Goal: Information Seeking & Learning: Learn about a topic

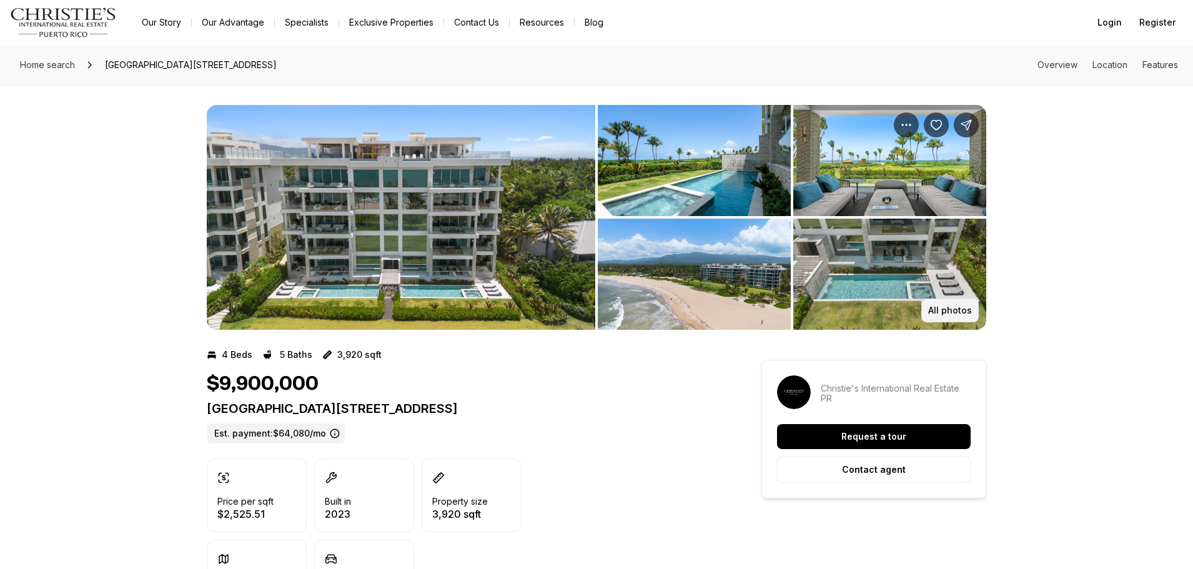
click at [952, 314] on p "All photos" at bounding box center [950, 310] width 44 height 10
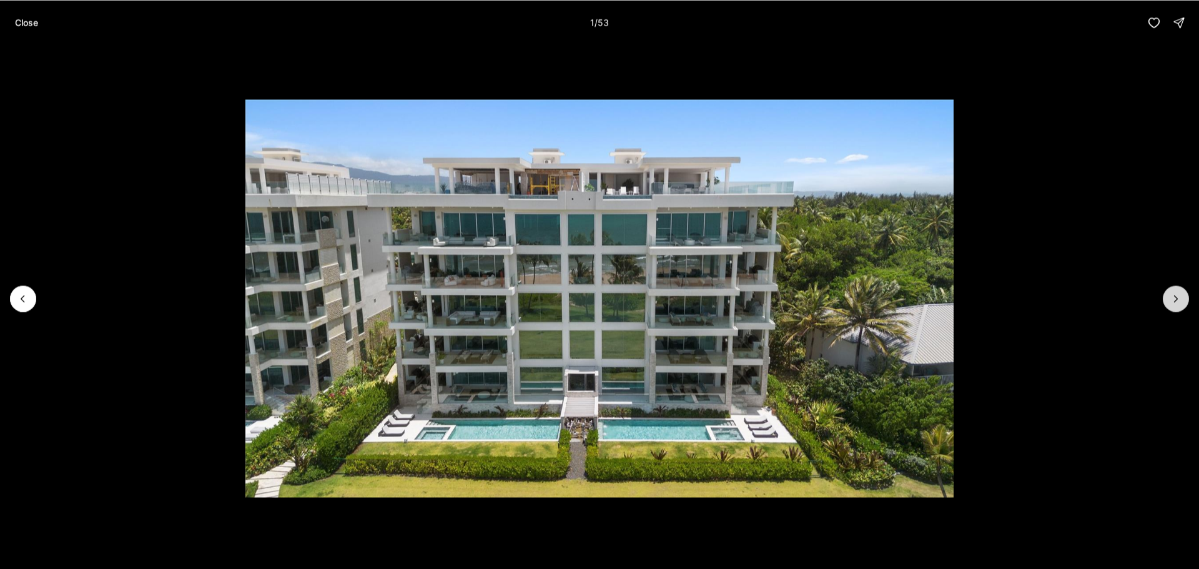
click at [1168, 301] on button "Next slide" at bounding box center [1176, 298] width 26 height 26
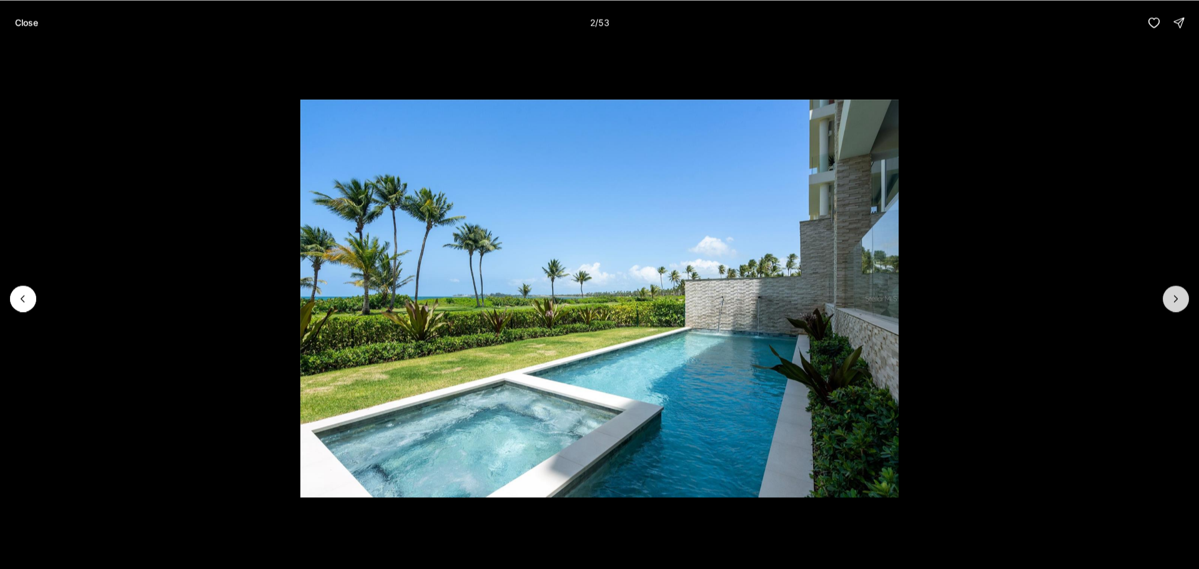
click at [1169, 301] on button "Next slide" at bounding box center [1176, 298] width 26 height 26
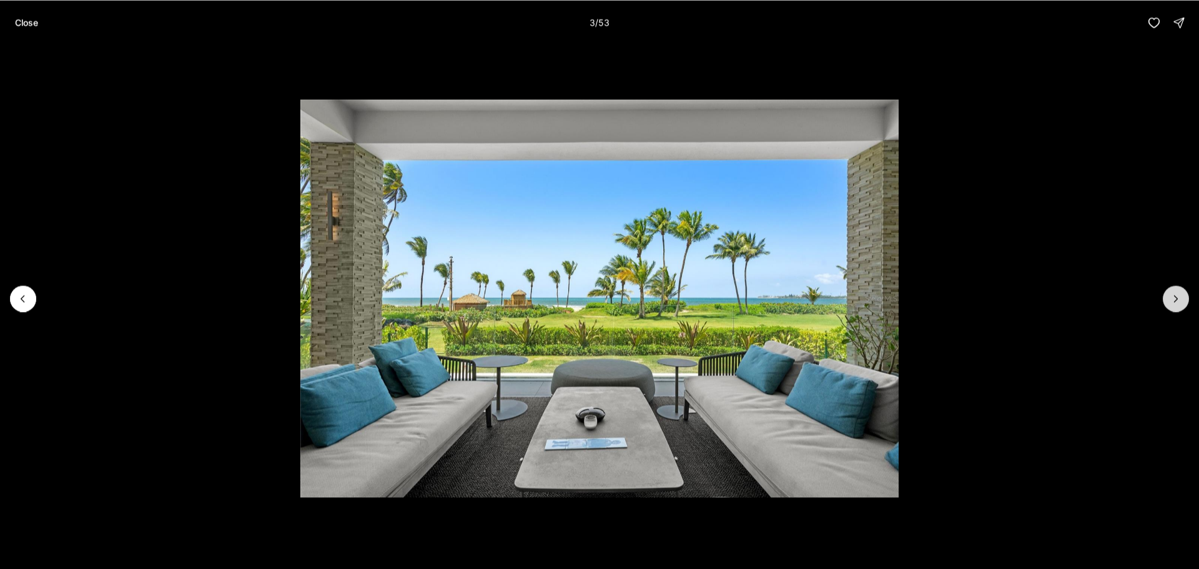
click at [1169, 301] on button "Next slide" at bounding box center [1176, 298] width 26 height 26
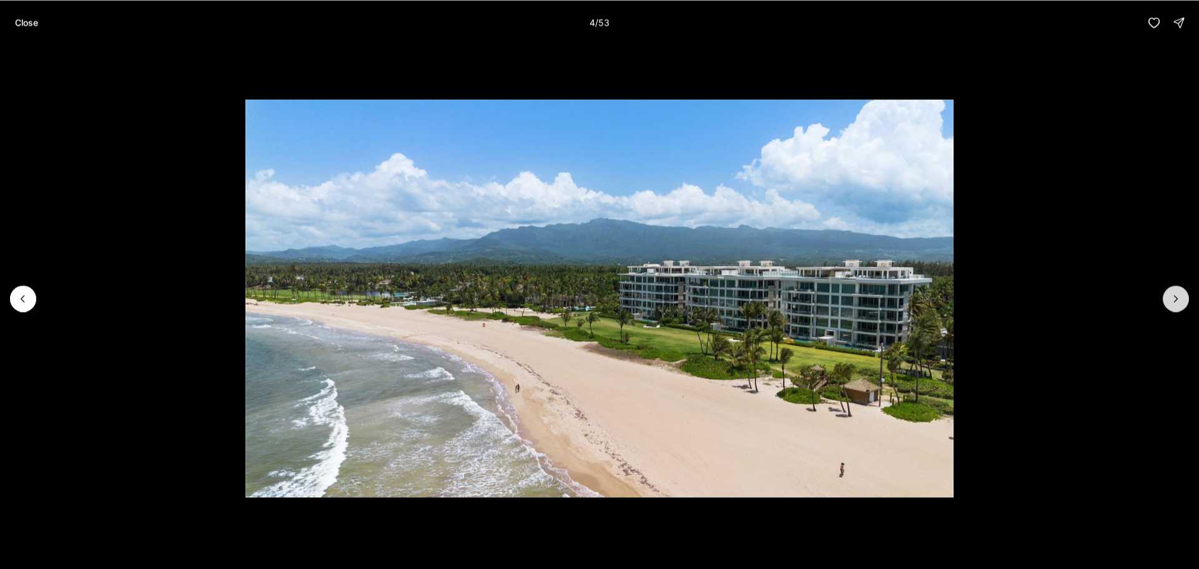
click at [1169, 301] on button "Next slide" at bounding box center [1176, 298] width 26 height 26
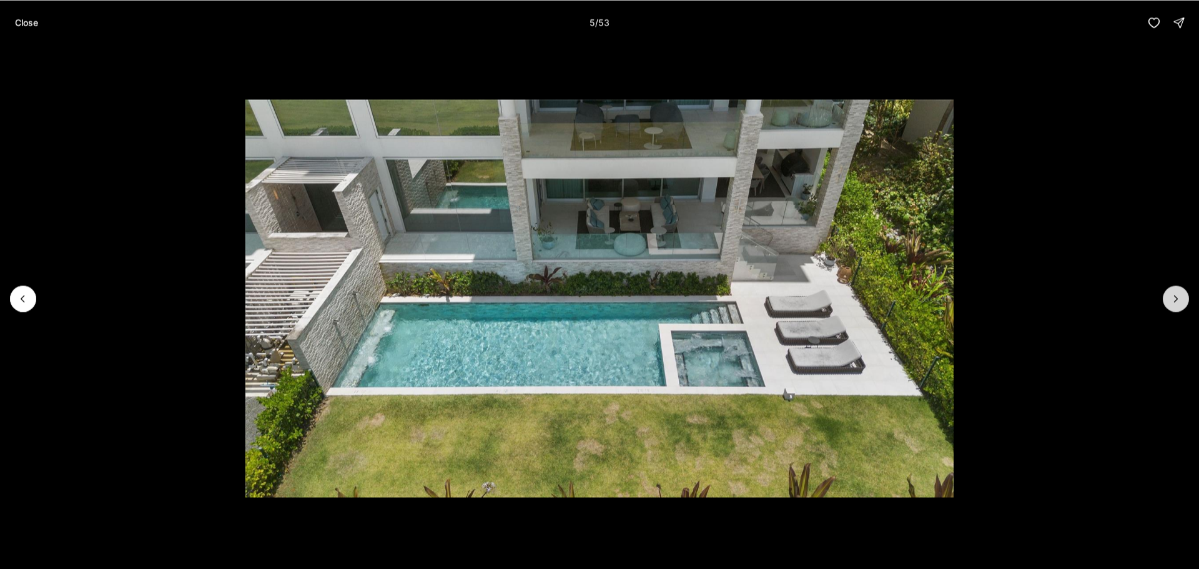
click at [1169, 301] on button "Next slide" at bounding box center [1176, 298] width 26 height 26
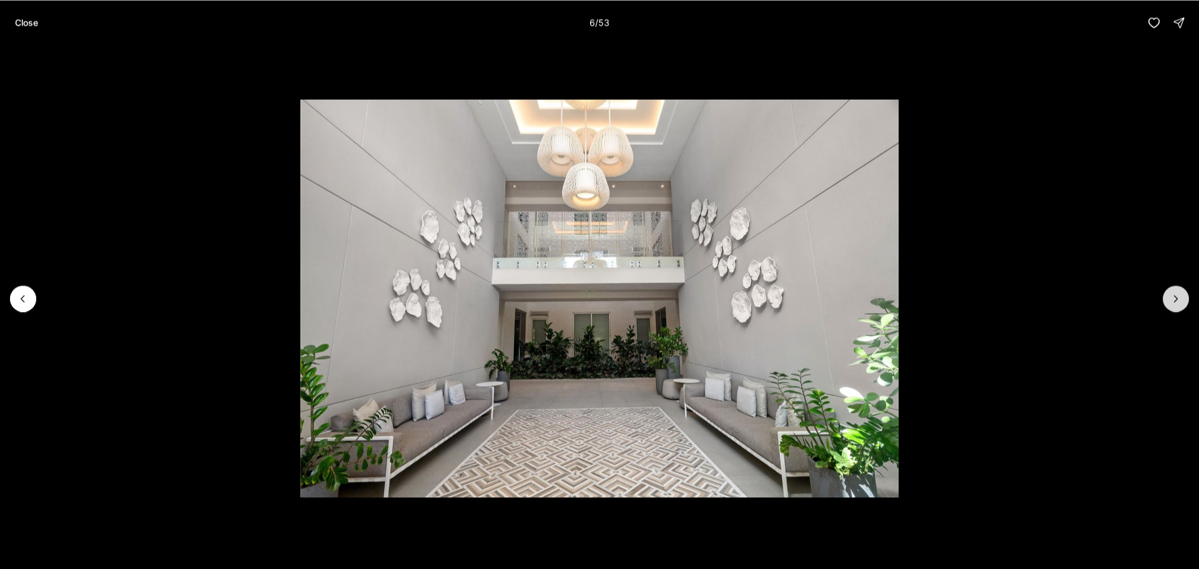
click at [1169, 301] on button "Next slide" at bounding box center [1176, 298] width 26 height 26
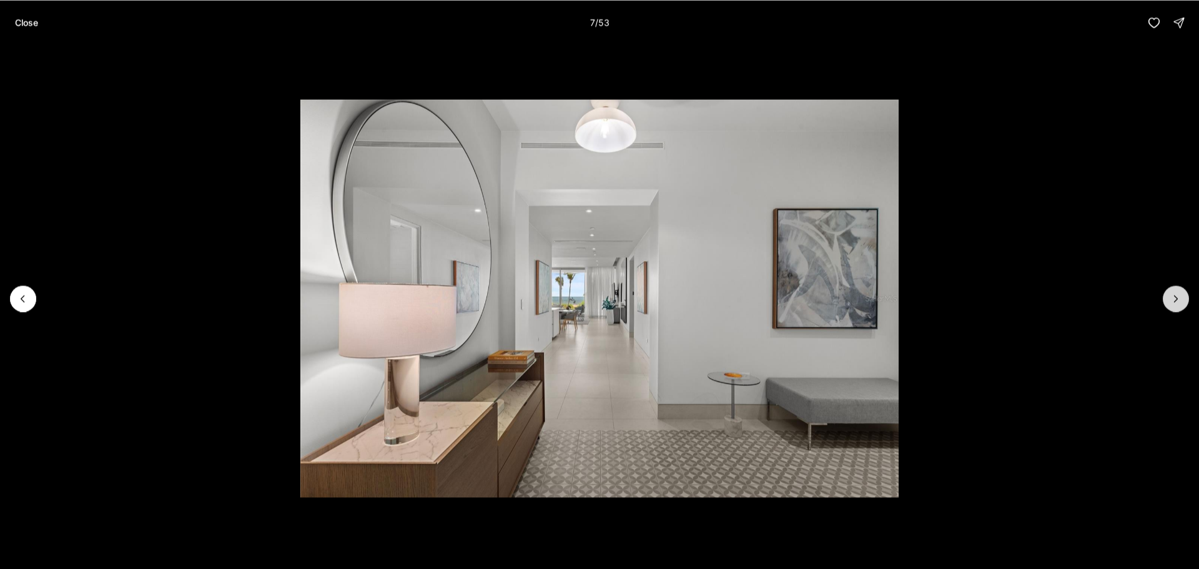
click at [1169, 301] on button "Next slide" at bounding box center [1176, 298] width 26 height 26
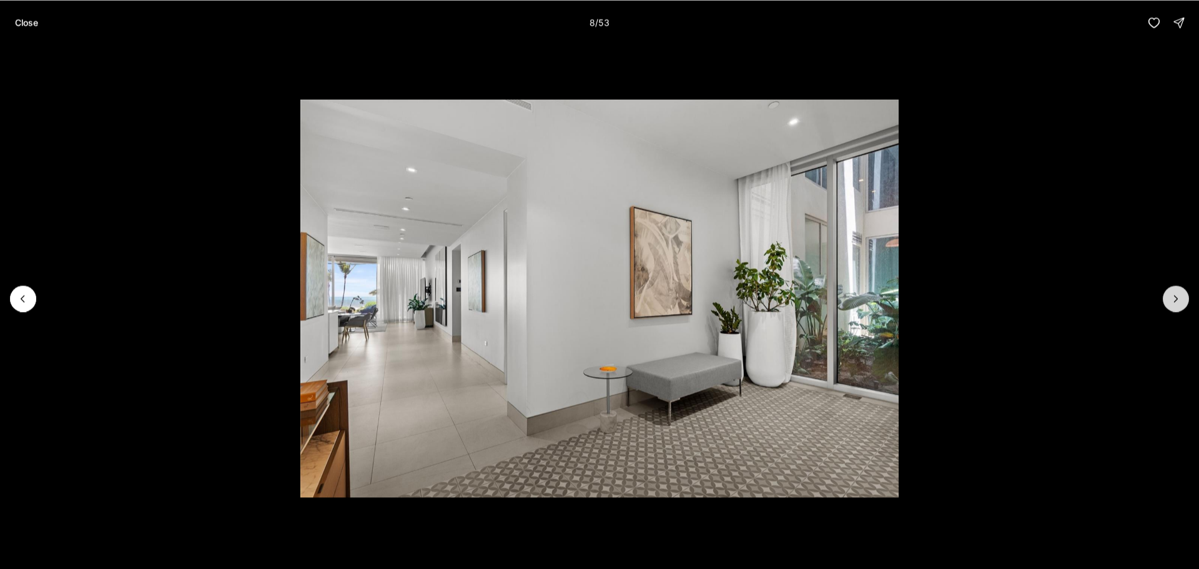
click at [1169, 301] on button "Next slide" at bounding box center [1176, 298] width 26 height 26
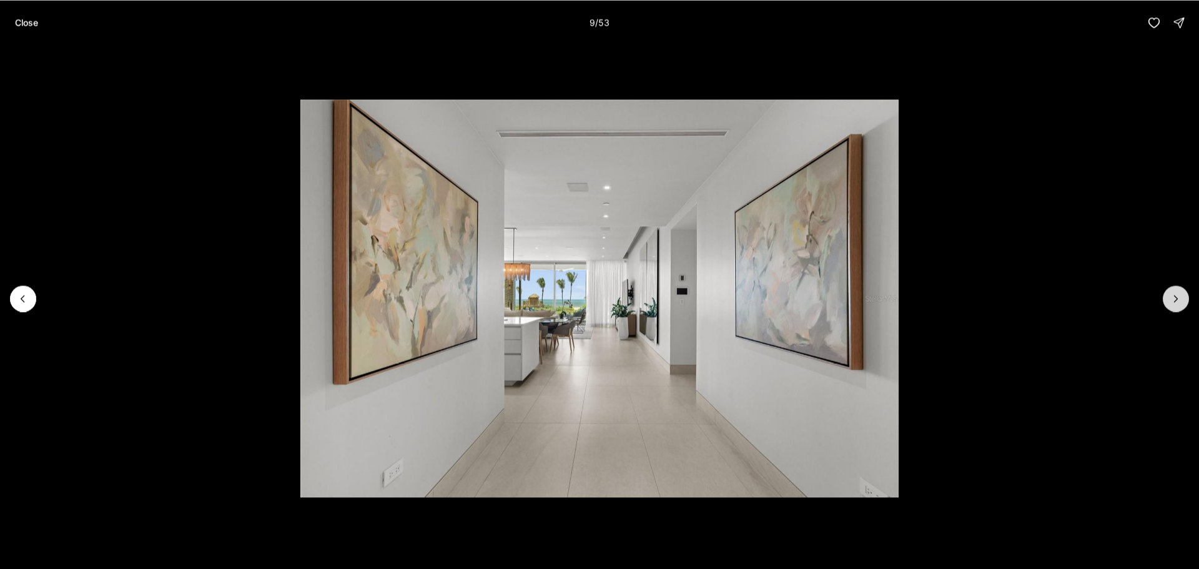
click at [1169, 301] on button "Next slide" at bounding box center [1176, 298] width 26 height 26
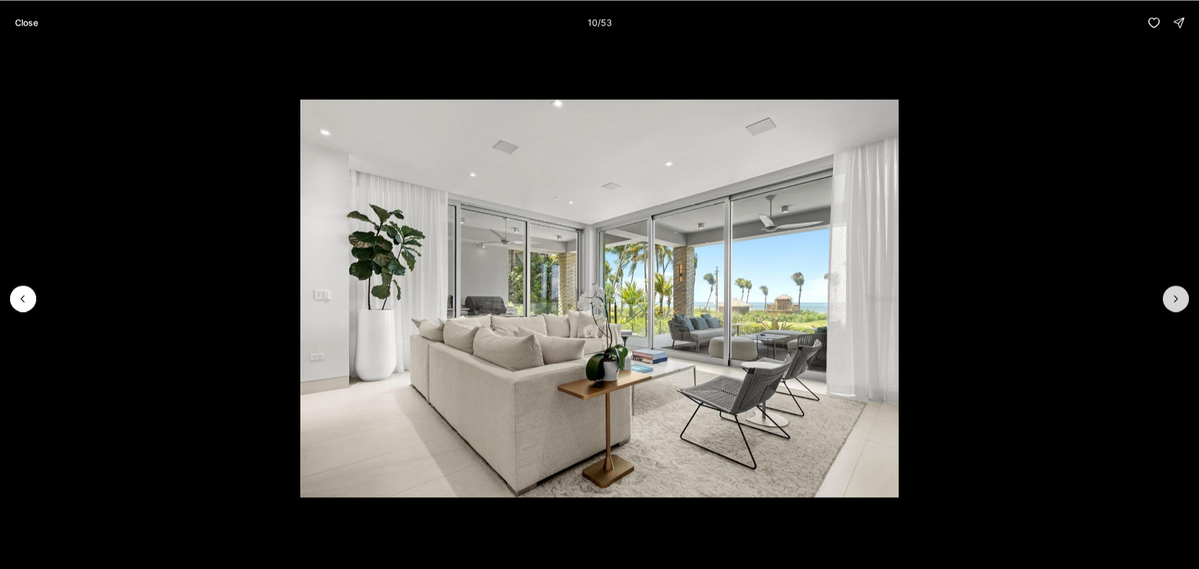
click at [1169, 301] on button "Next slide" at bounding box center [1176, 298] width 26 height 26
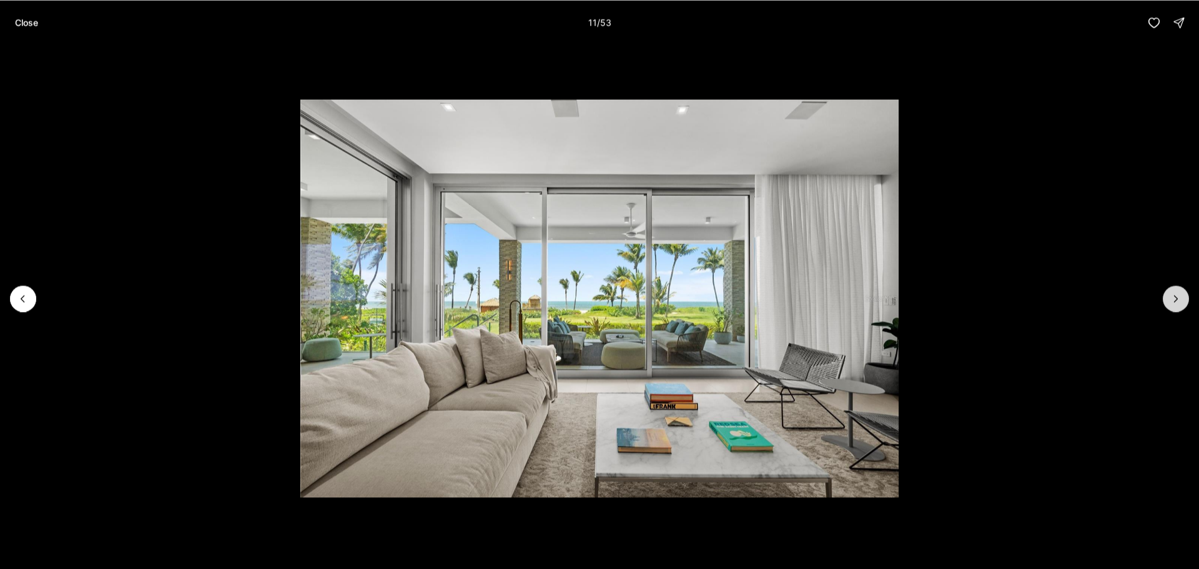
click at [1169, 301] on button "Next slide" at bounding box center [1176, 298] width 26 height 26
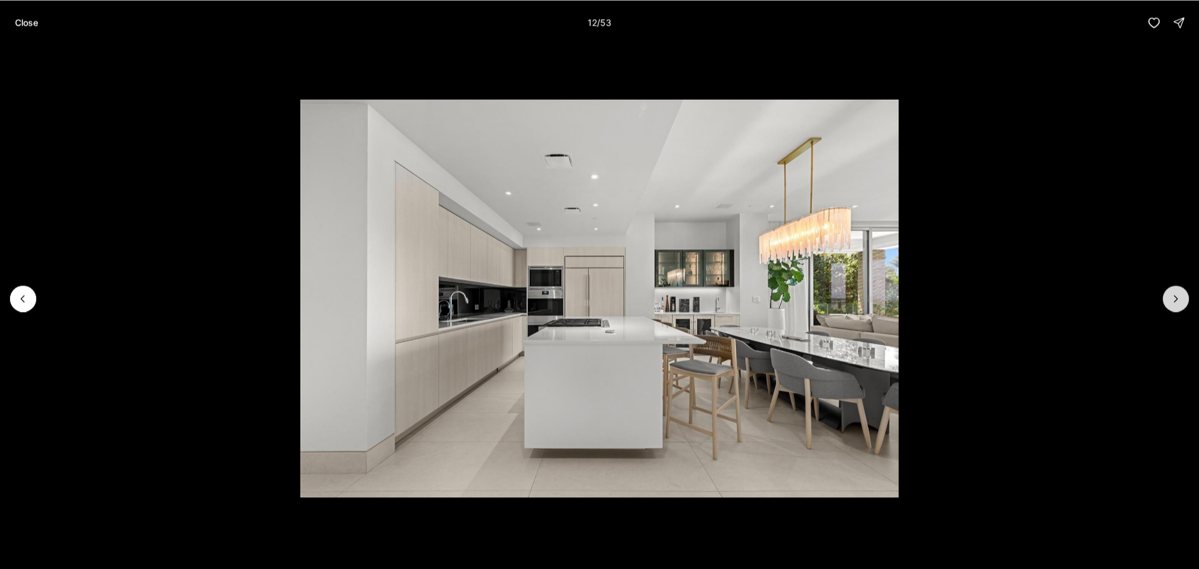
click at [1169, 300] on button "Next slide" at bounding box center [1176, 298] width 26 height 26
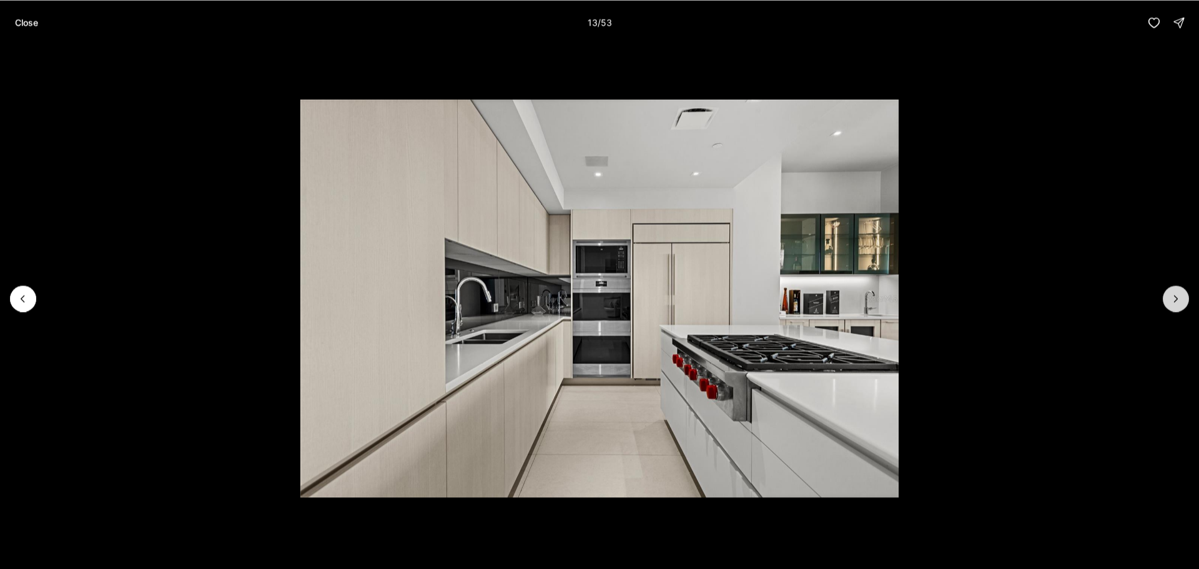
click at [1169, 300] on button "Next slide" at bounding box center [1176, 298] width 26 height 26
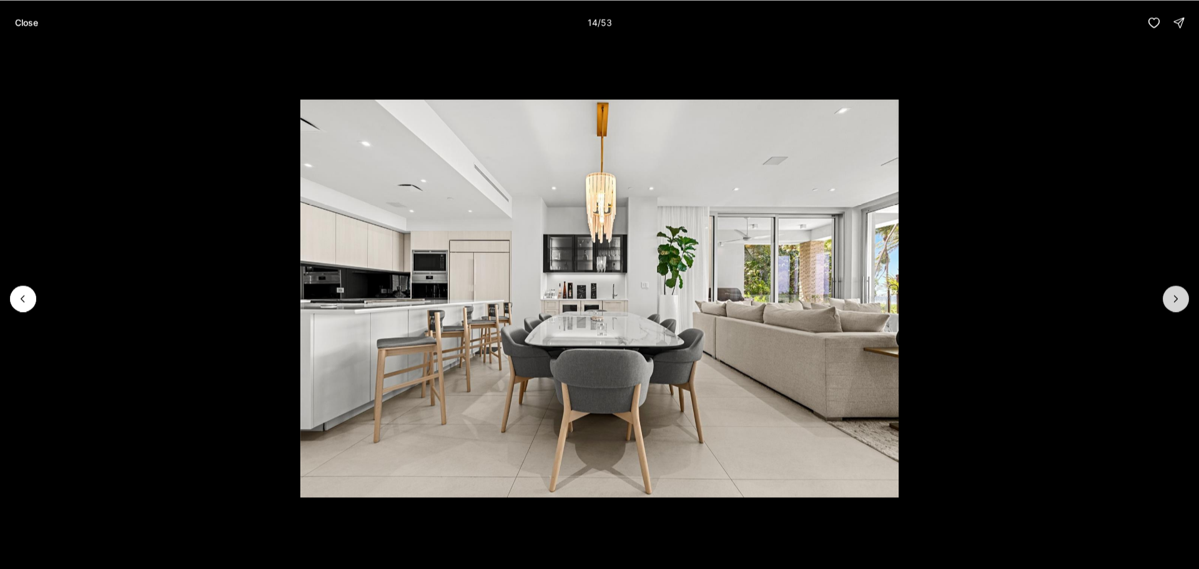
click at [1169, 300] on button "Next slide" at bounding box center [1176, 298] width 26 height 26
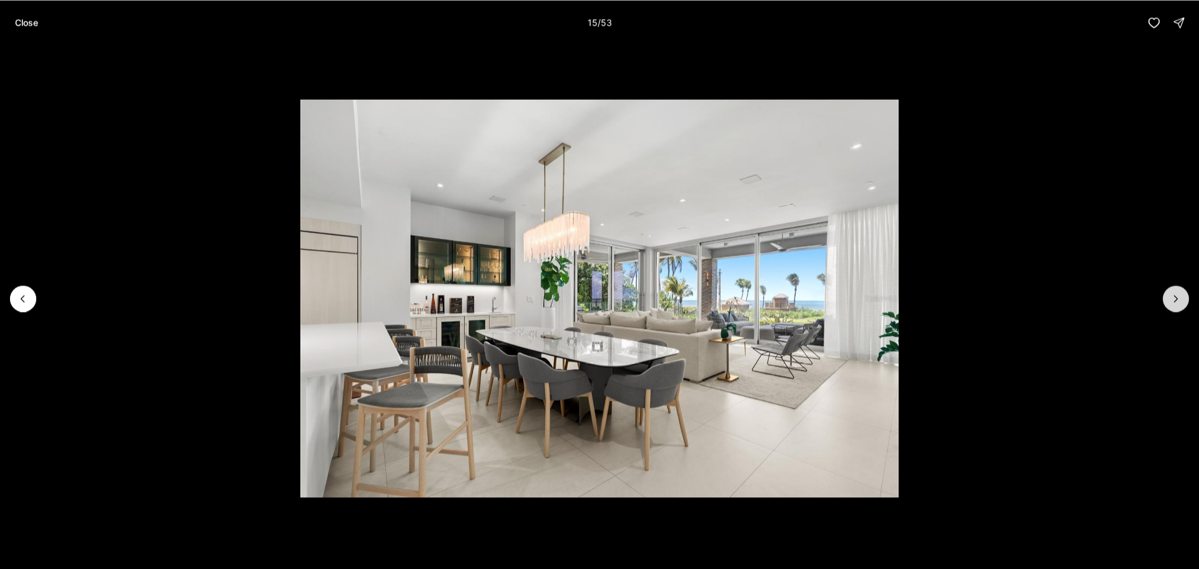
click at [1169, 300] on button "Next slide" at bounding box center [1176, 298] width 26 height 26
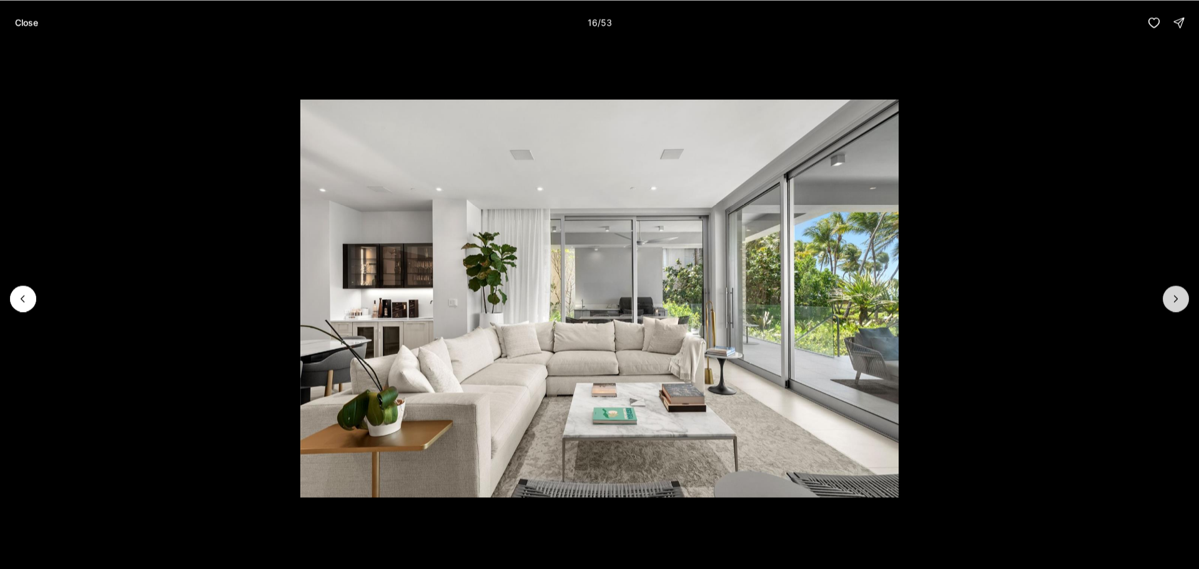
click at [1169, 300] on button "Next slide" at bounding box center [1176, 298] width 26 height 26
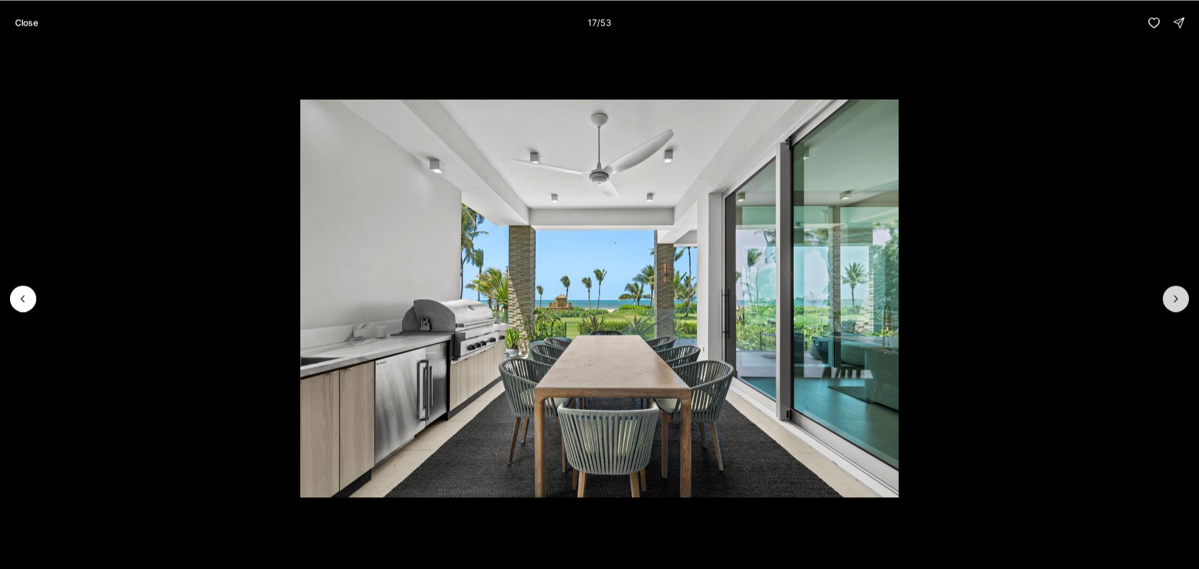
click at [1169, 300] on button "Next slide" at bounding box center [1176, 298] width 26 height 26
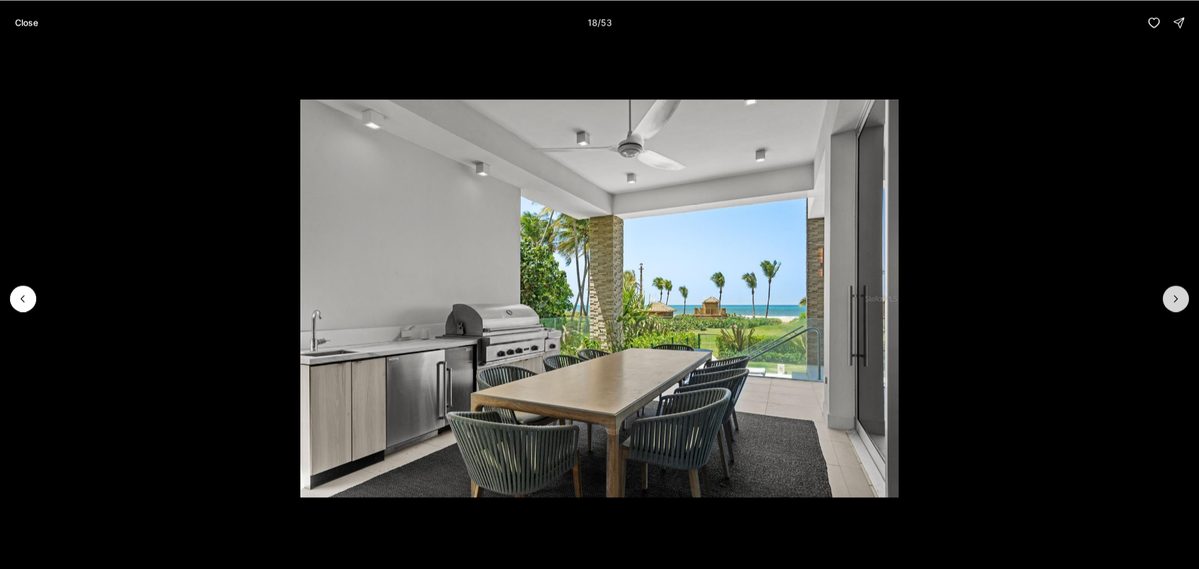
click at [1169, 300] on button "Next slide" at bounding box center [1176, 298] width 26 height 26
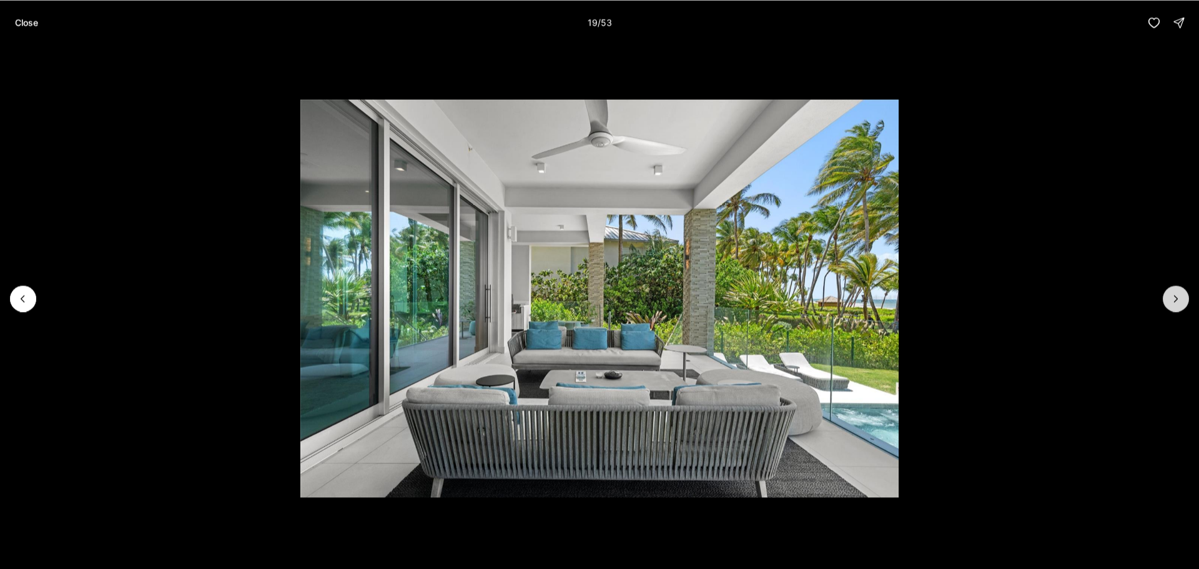
click at [1169, 300] on button "Next slide" at bounding box center [1176, 298] width 26 height 26
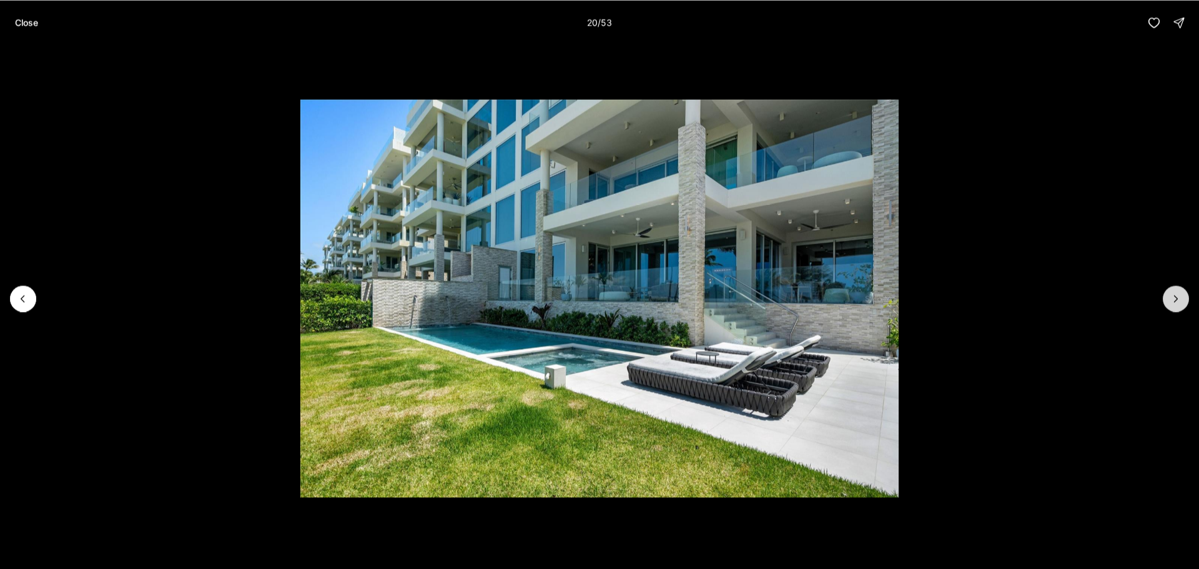
click at [1169, 300] on button "Next slide" at bounding box center [1176, 298] width 26 height 26
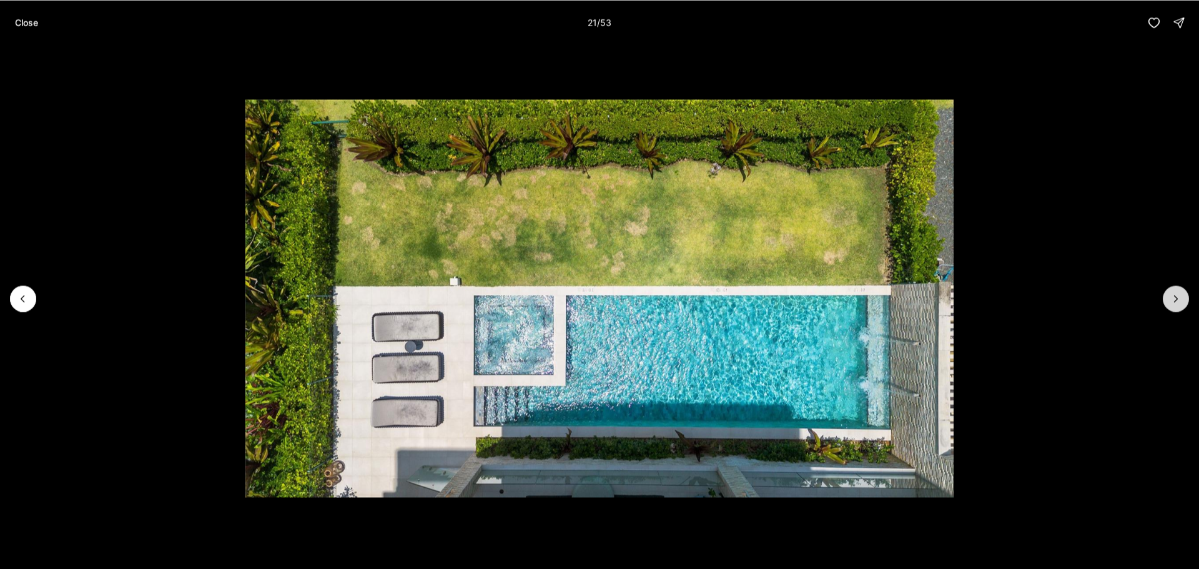
click at [1169, 300] on button "Next slide" at bounding box center [1176, 298] width 26 height 26
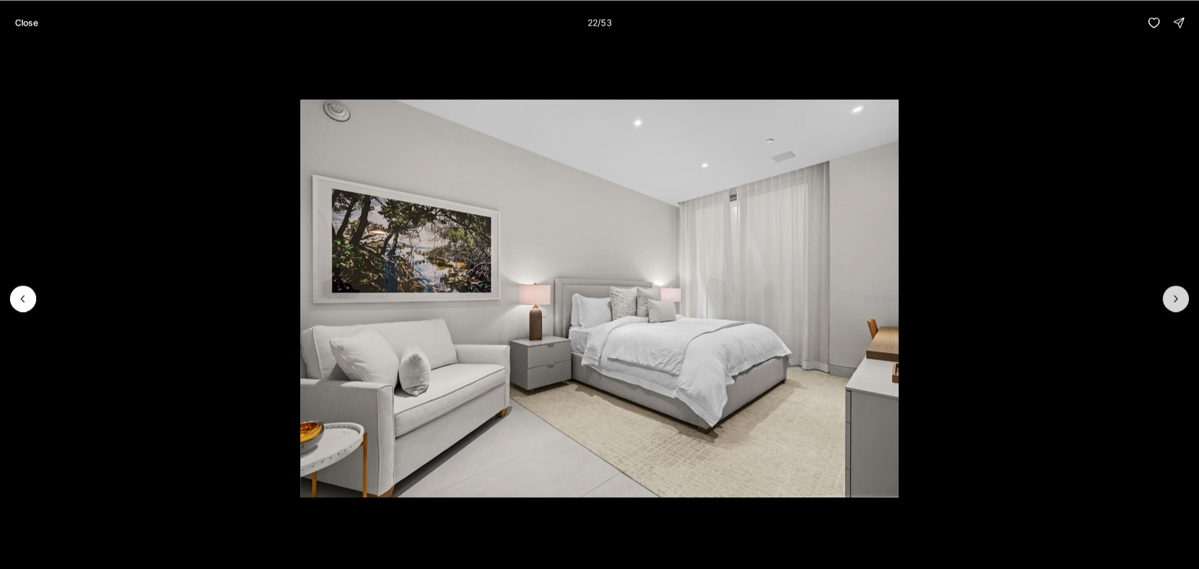
click at [1169, 300] on button "Next slide" at bounding box center [1176, 298] width 26 height 26
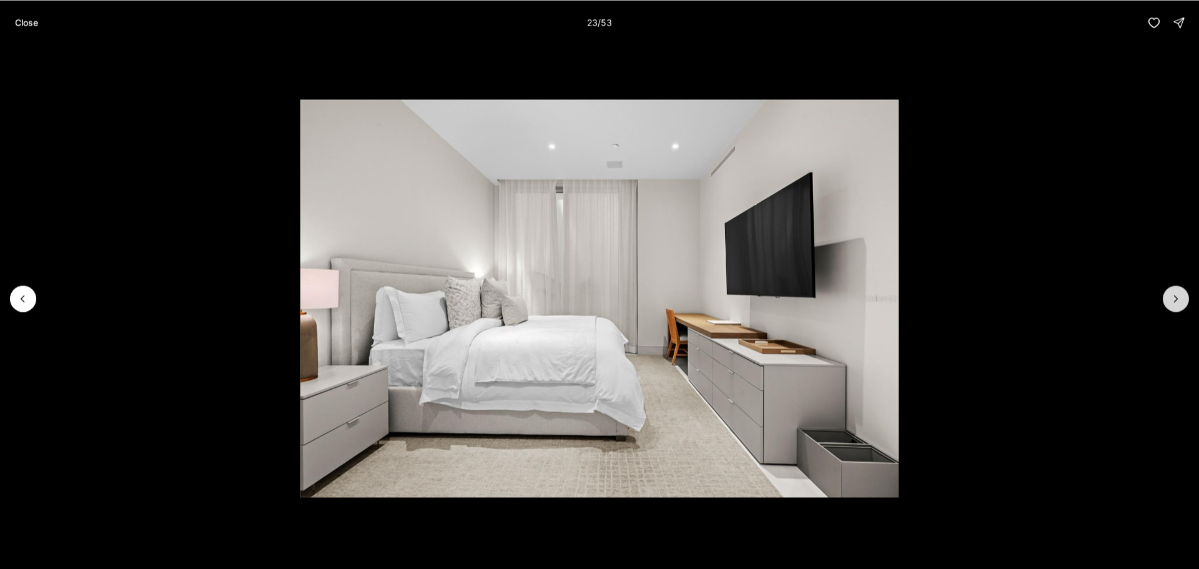
click at [1169, 300] on button "Next slide" at bounding box center [1176, 298] width 26 height 26
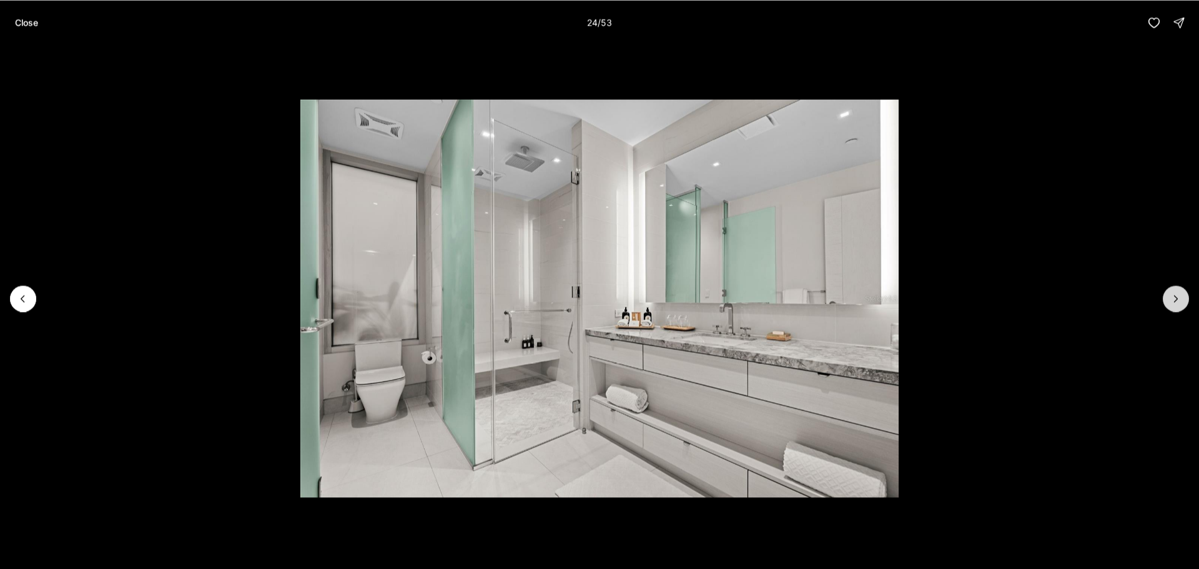
click at [1169, 300] on button "Next slide" at bounding box center [1176, 298] width 26 height 26
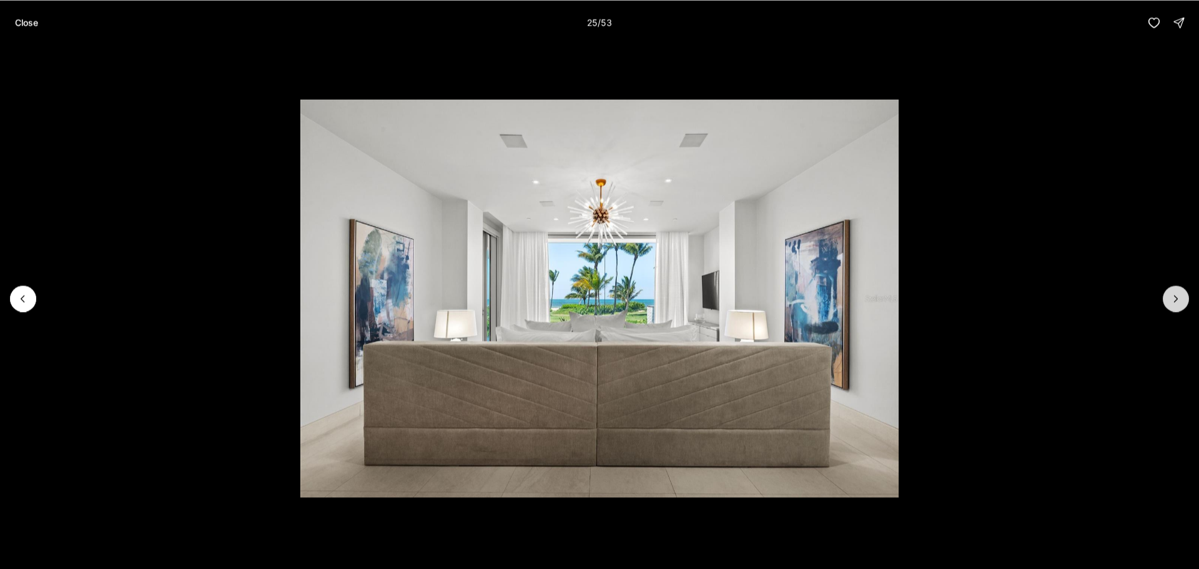
click at [1169, 300] on button "Next slide" at bounding box center [1176, 298] width 26 height 26
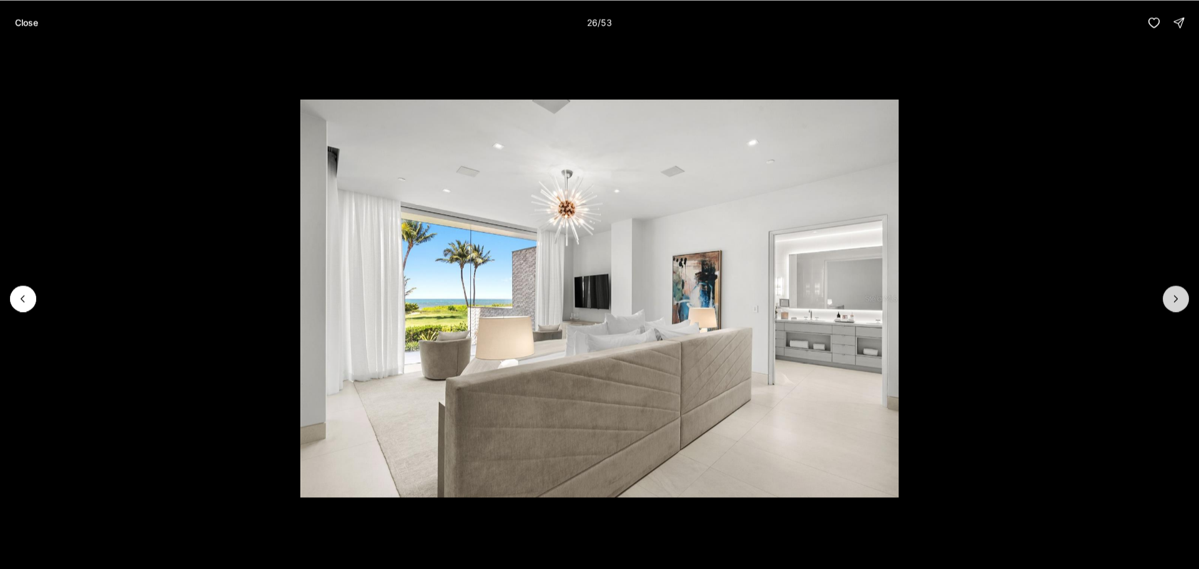
click at [1169, 300] on button "Next slide" at bounding box center [1176, 298] width 26 height 26
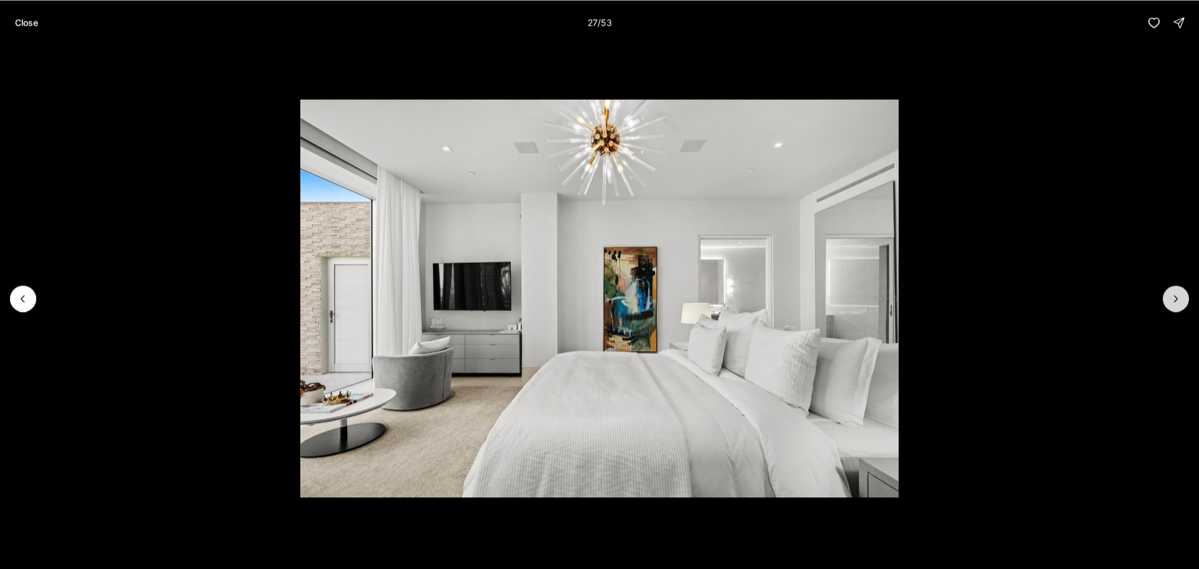
click at [1169, 300] on button "Next slide" at bounding box center [1176, 298] width 26 height 26
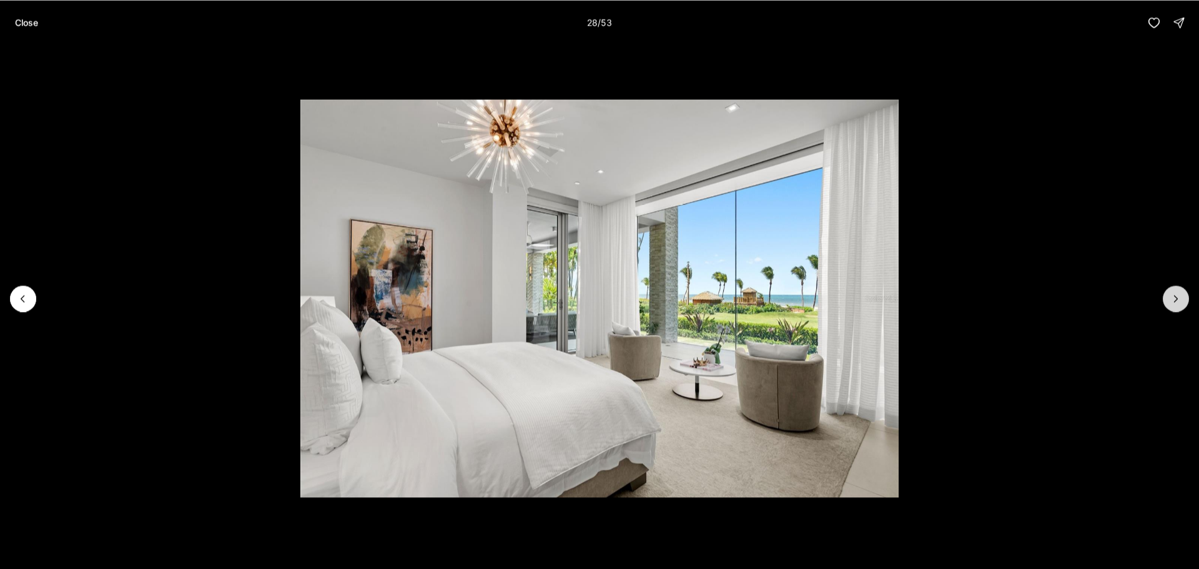
click at [1169, 300] on button "Next slide" at bounding box center [1176, 298] width 26 height 26
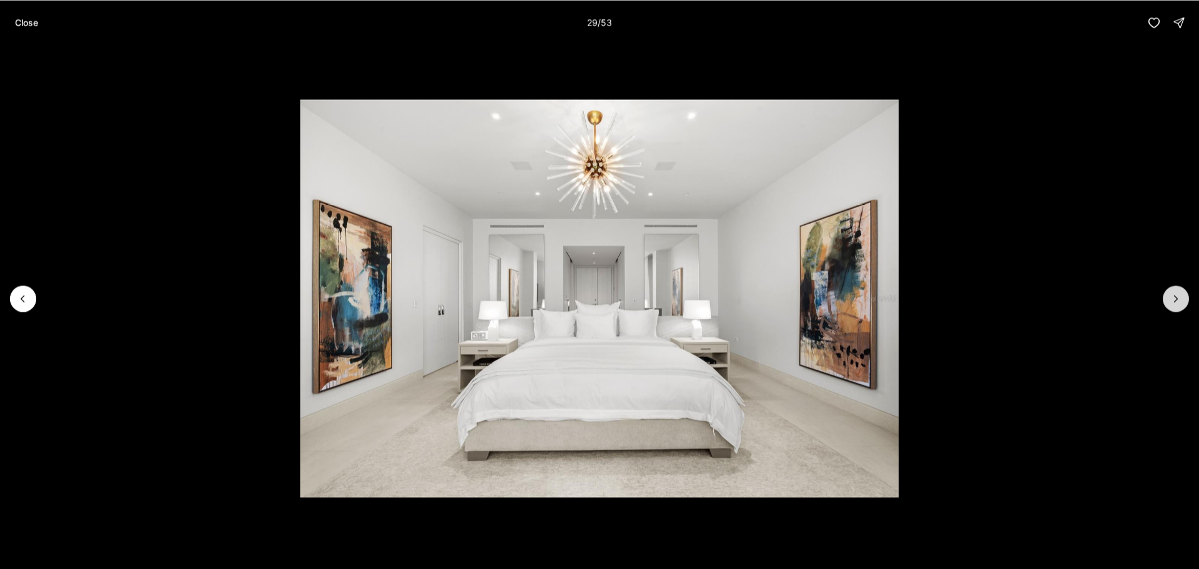
click at [1169, 300] on button "Next slide" at bounding box center [1176, 298] width 26 height 26
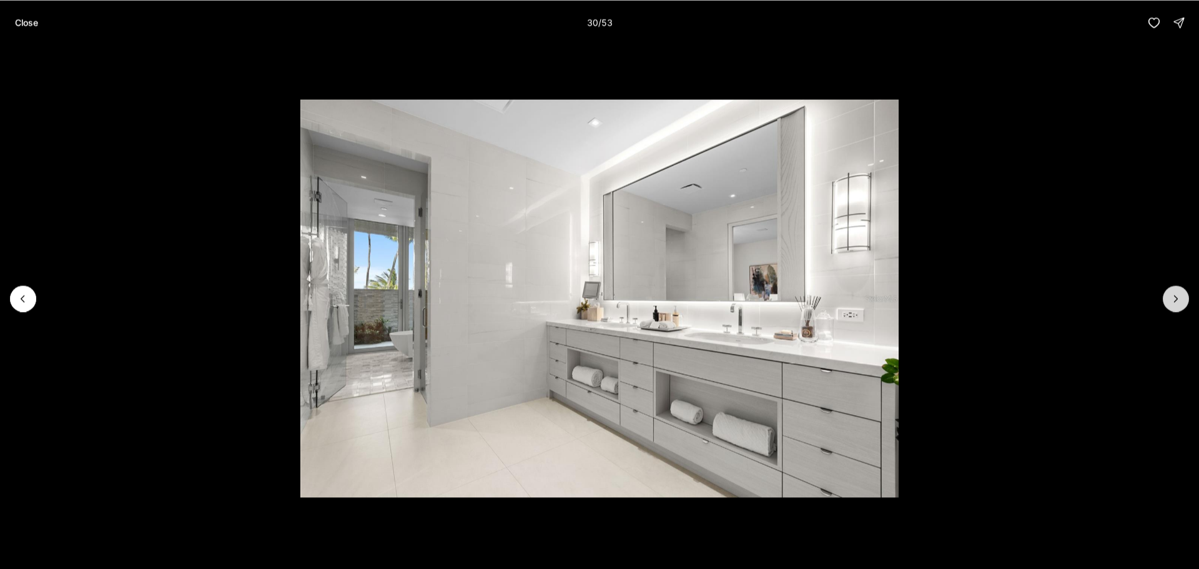
click at [1169, 300] on button "Next slide" at bounding box center [1176, 298] width 26 height 26
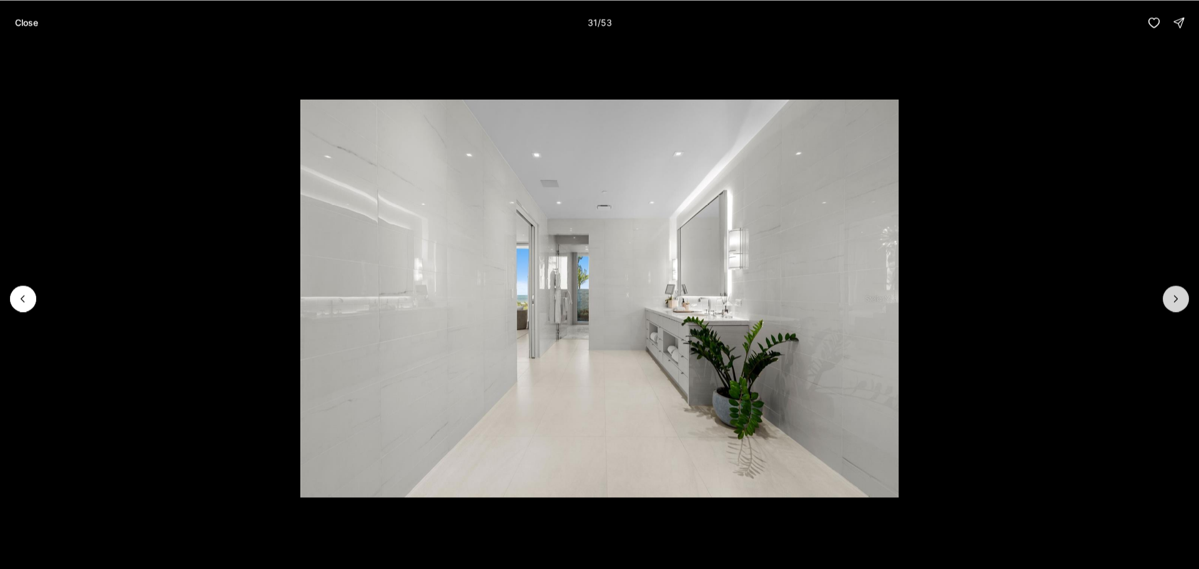
click at [1169, 300] on button "Next slide" at bounding box center [1176, 298] width 26 height 26
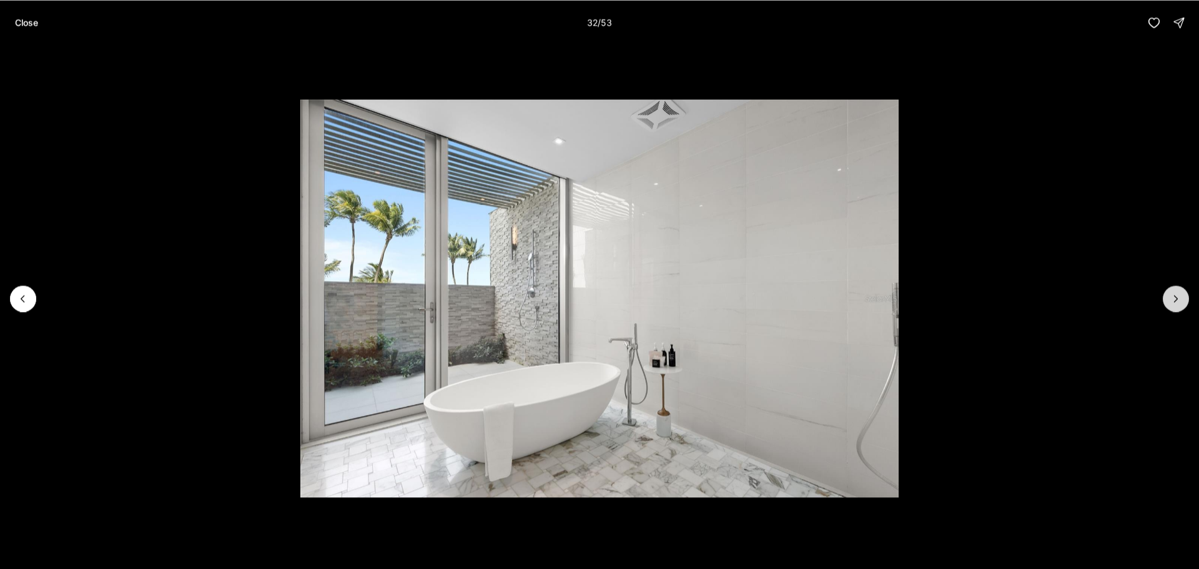
click at [1169, 300] on button "Next slide" at bounding box center [1176, 298] width 26 height 26
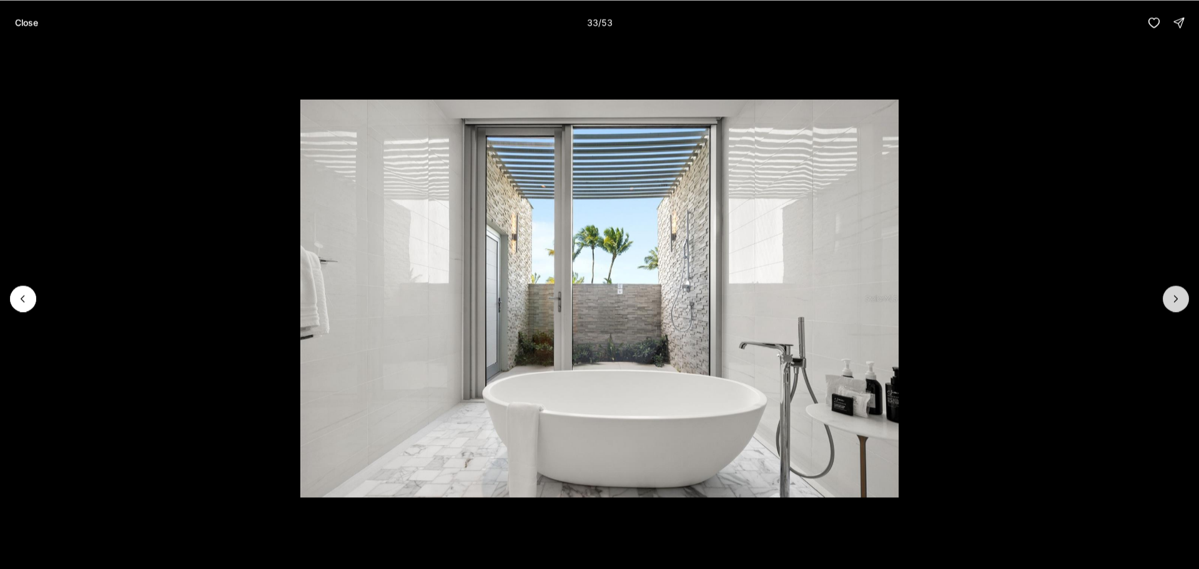
click at [1169, 300] on button "Next slide" at bounding box center [1176, 298] width 26 height 26
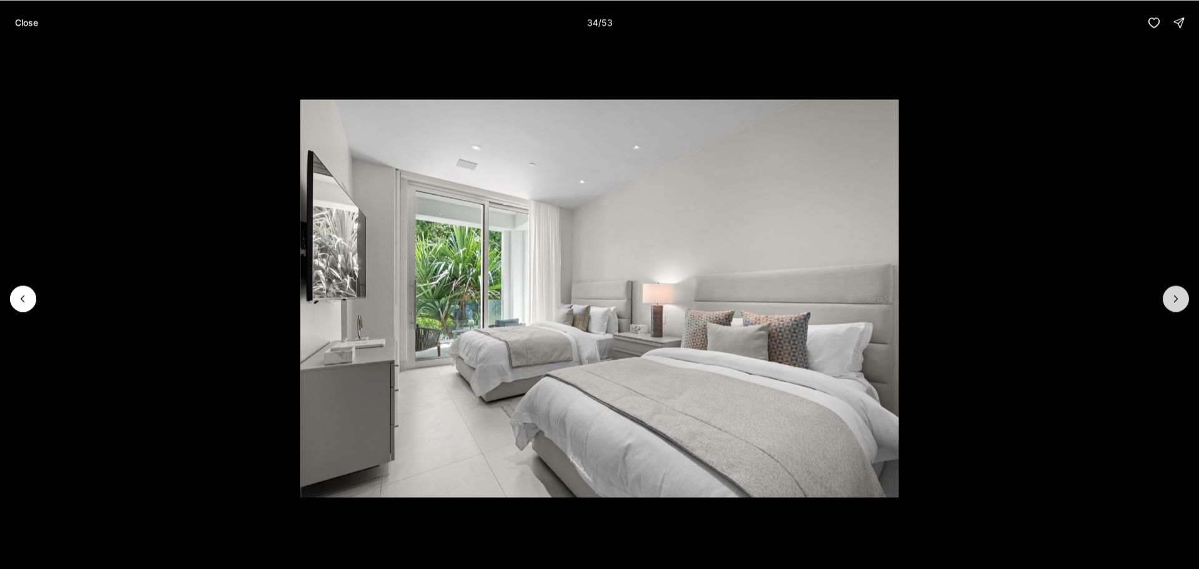
click at [1169, 300] on button "Next slide" at bounding box center [1176, 298] width 26 height 26
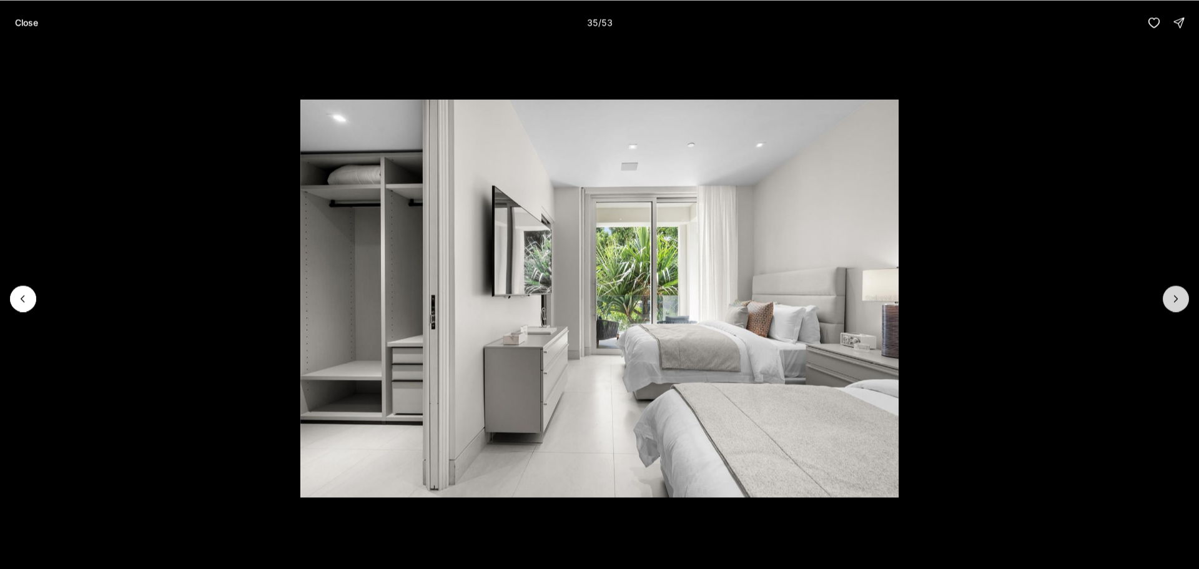
click at [1174, 299] on icon "Next slide" at bounding box center [1176, 298] width 12 height 12
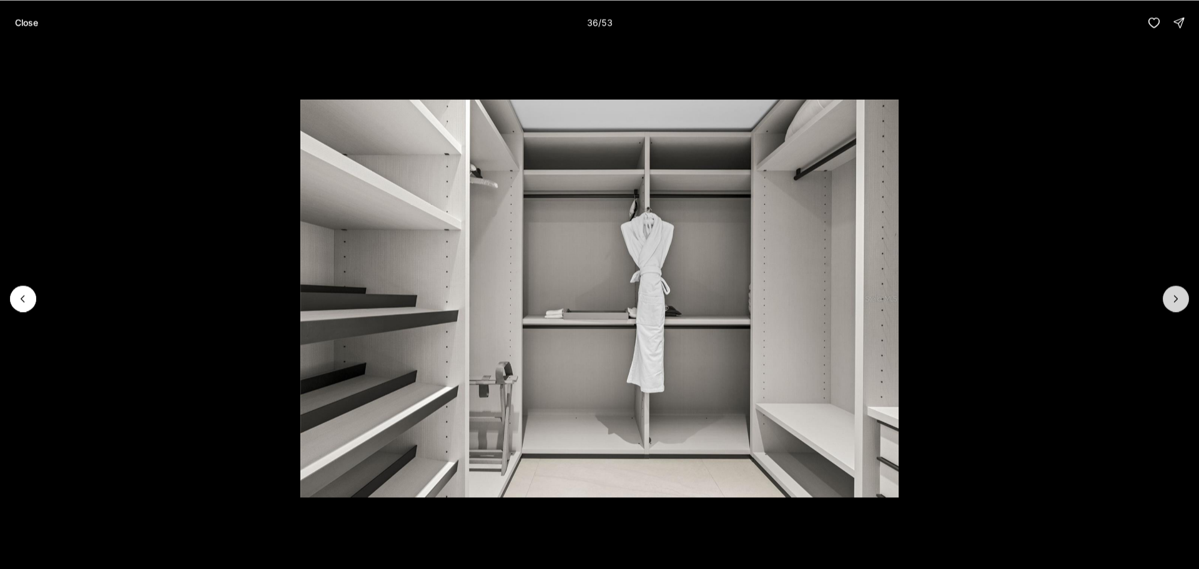
click at [1174, 299] on icon "Next slide" at bounding box center [1176, 298] width 12 height 12
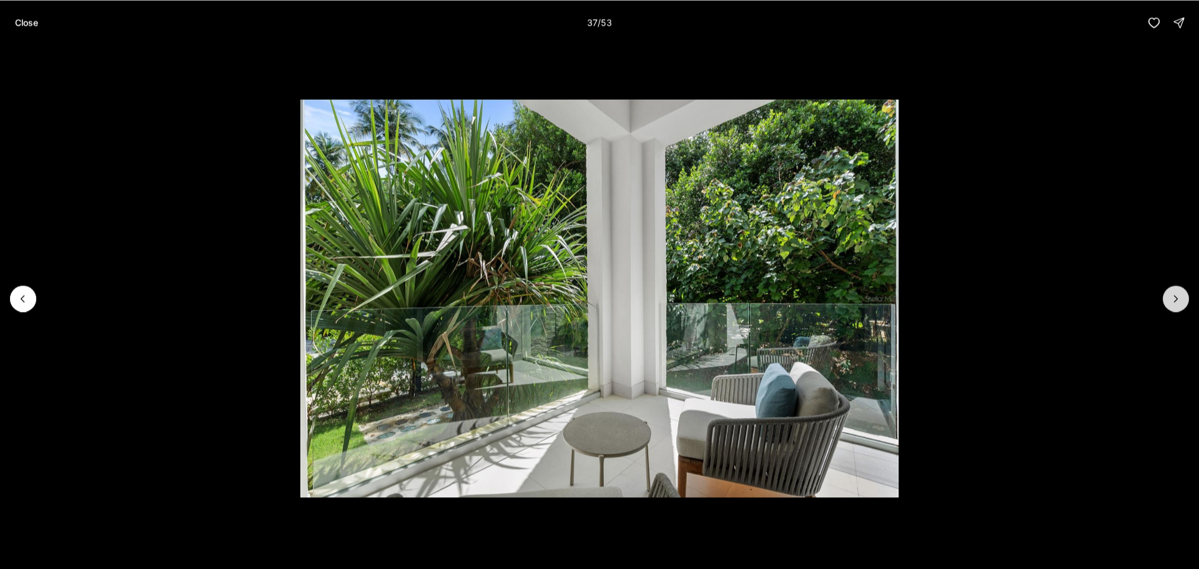
click at [1174, 299] on icon "Next slide" at bounding box center [1176, 298] width 12 height 12
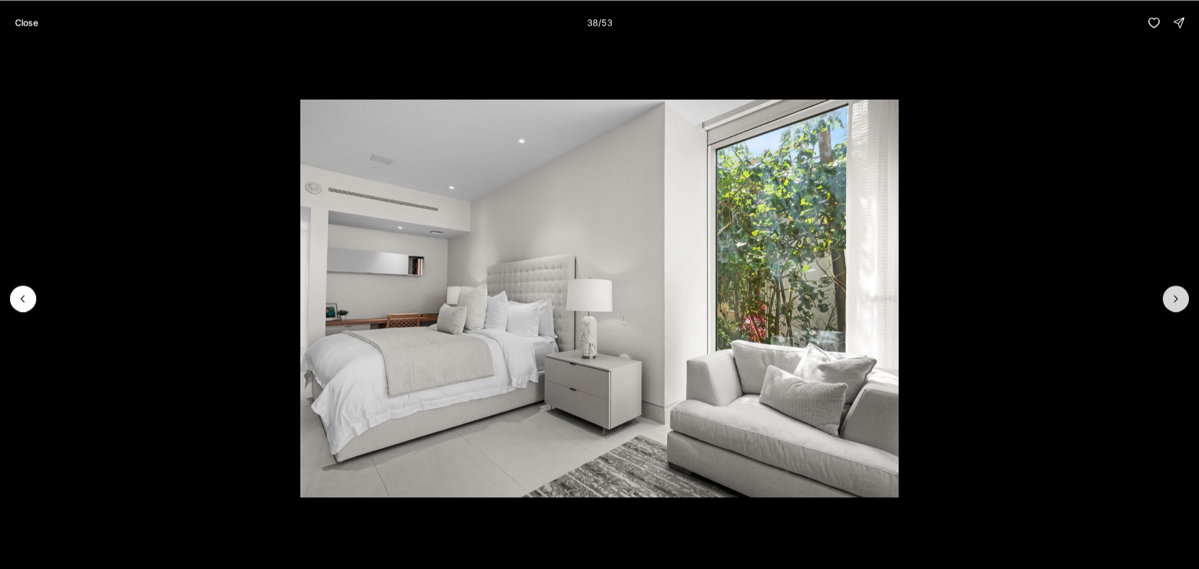
click at [1174, 299] on icon "Next slide" at bounding box center [1176, 298] width 12 height 12
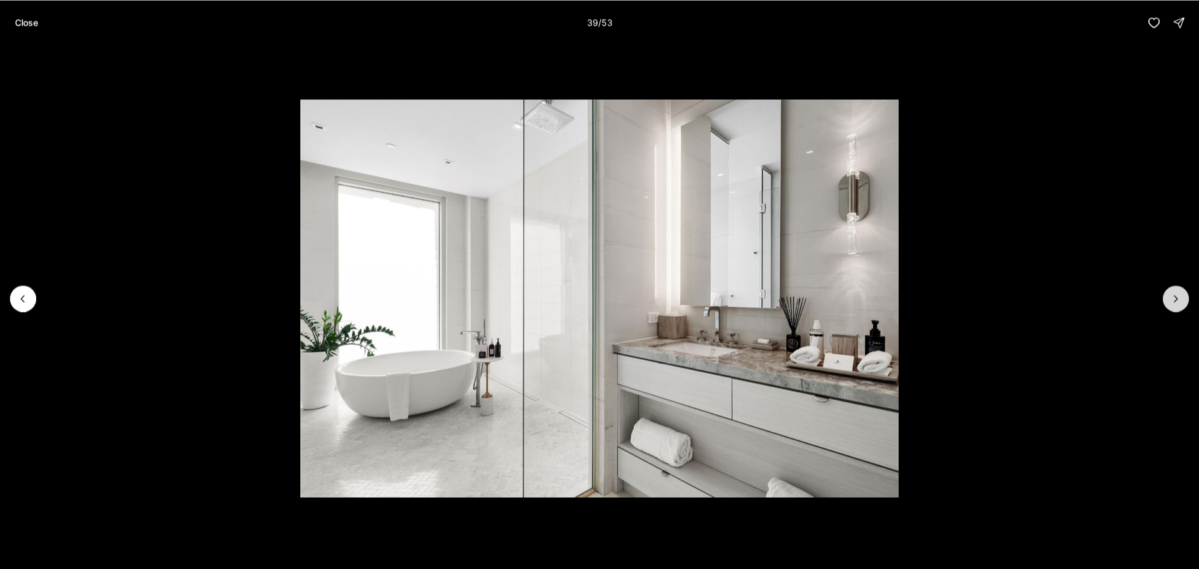
click at [1174, 299] on icon "Next slide" at bounding box center [1176, 298] width 12 height 12
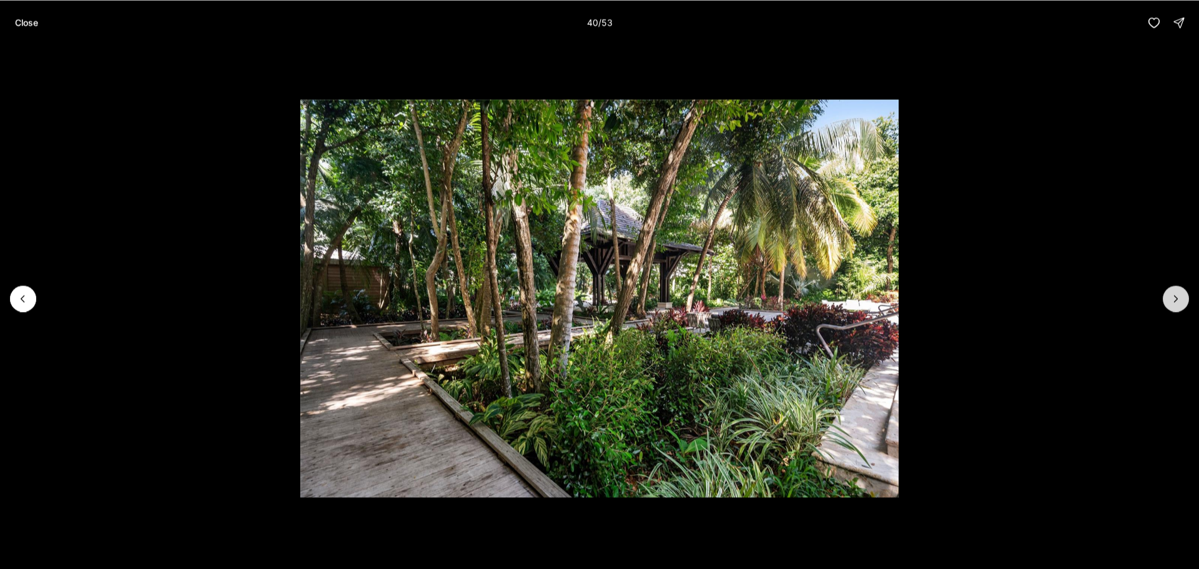
click at [1174, 299] on icon "Next slide" at bounding box center [1176, 298] width 12 height 12
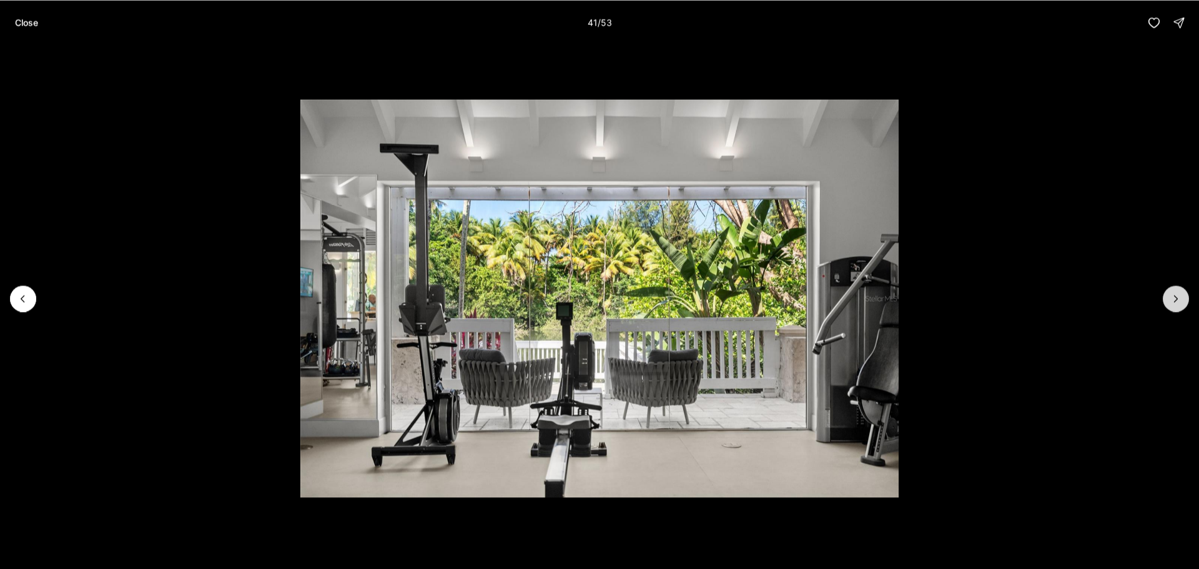
click at [1174, 299] on icon "Next slide" at bounding box center [1176, 298] width 12 height 12
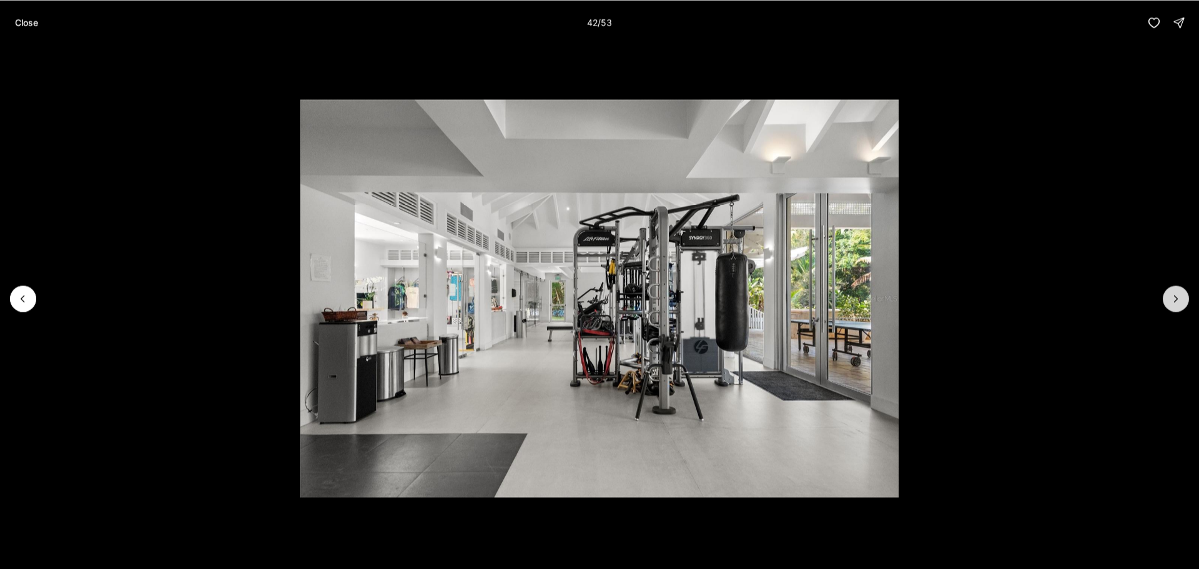
click at [1174, 299] on icon "Next slide" at bounding box center [1176, 298] width 12 height 12
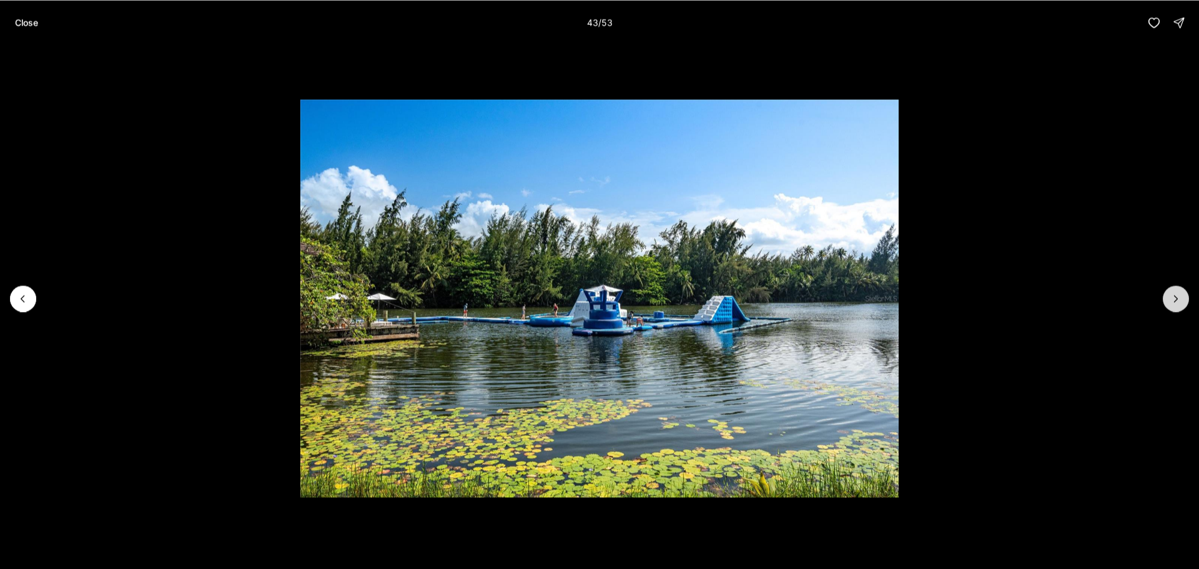
click at [1174, 299] on icon "Next slide" at bounding box center [1176, 298] width 12 height 12
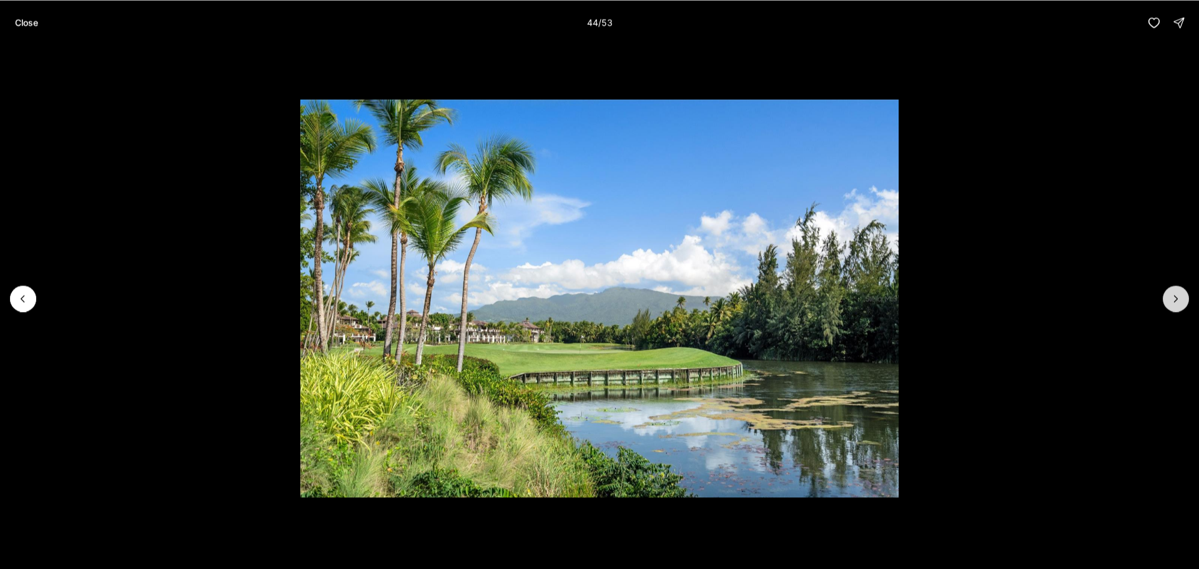
click at [1174, 299] on icon "Next slide" at bounding box center [1176, 298] width 12 height 12
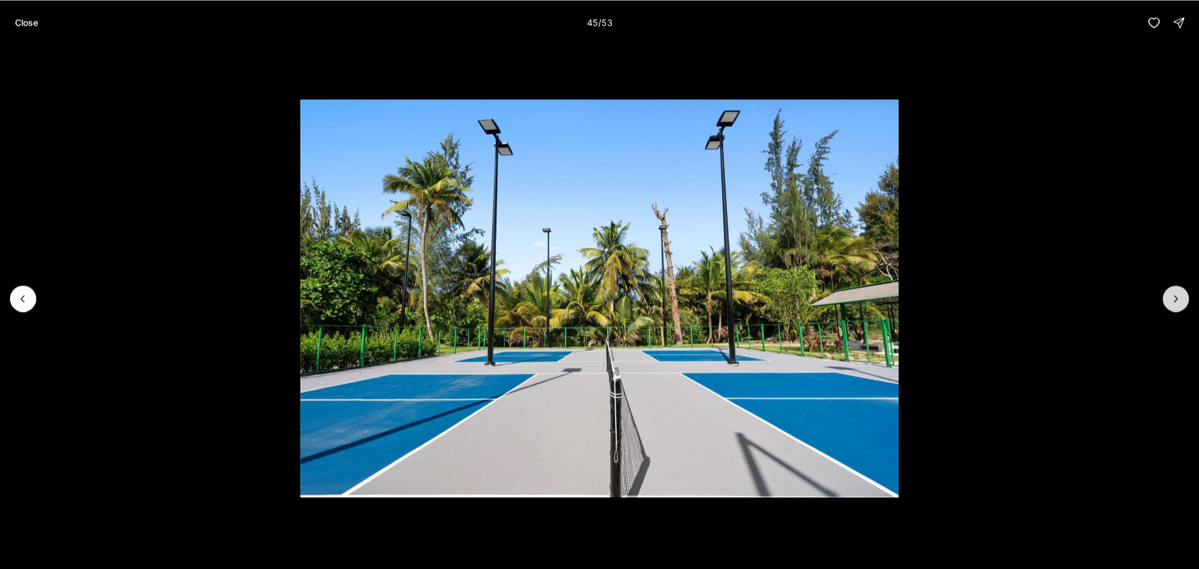
click at [1174, 299] on icon "Next slide" at bounding box center [1176, 298] width 12 height 12
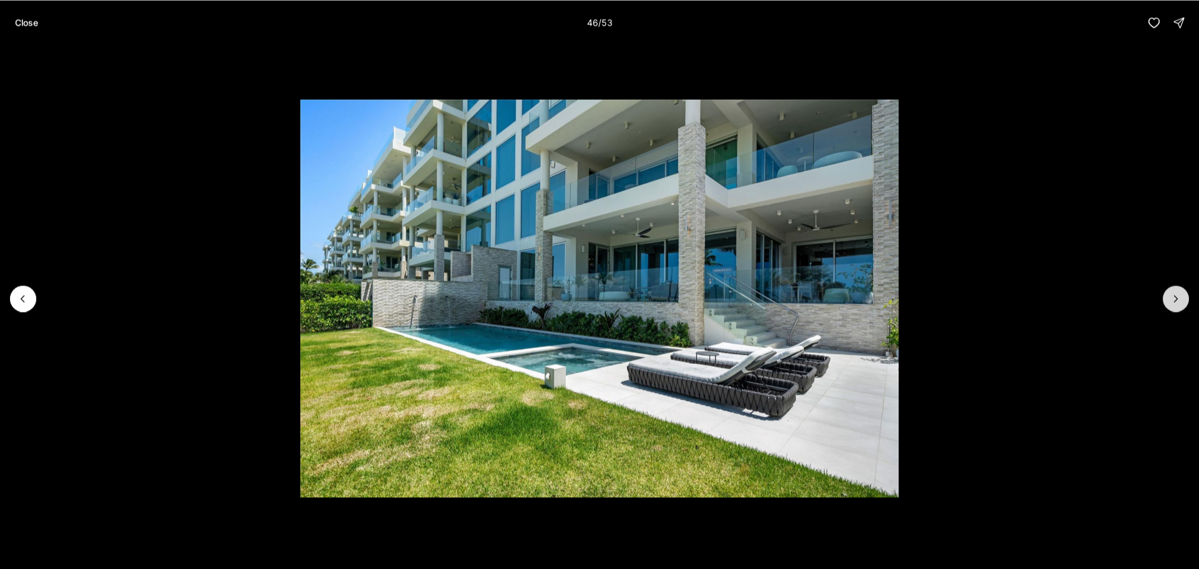
click at [1174, 299] on icon "Next slide" at bounding box center [1176, 298] width 12 height 12
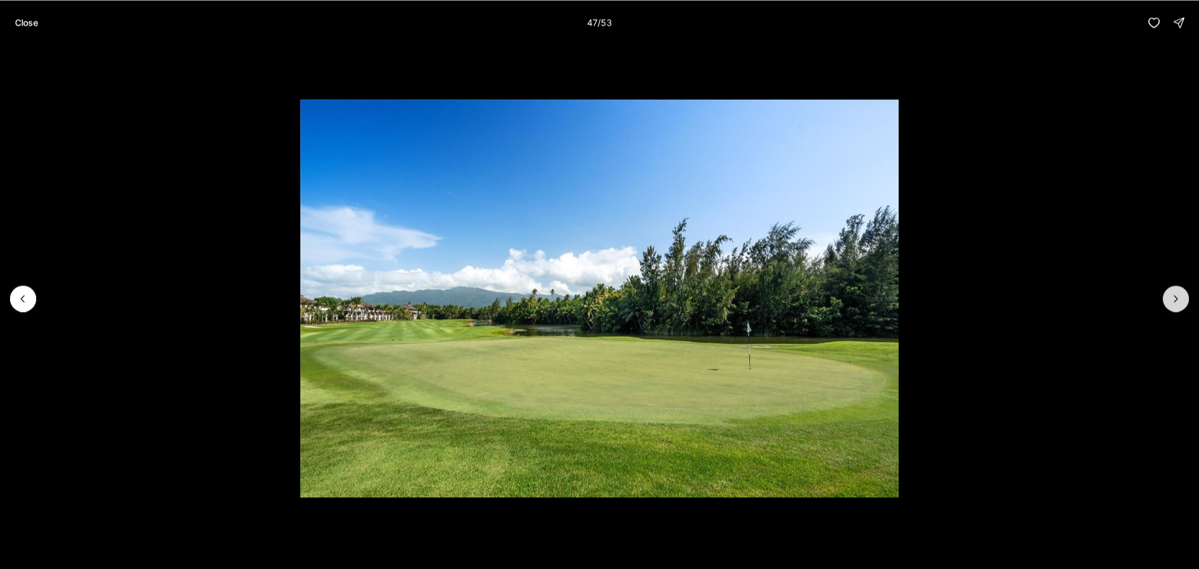
click at [1174, 299] on icon "Next slide" at bounding box center [1176, 298] width 12 height 12
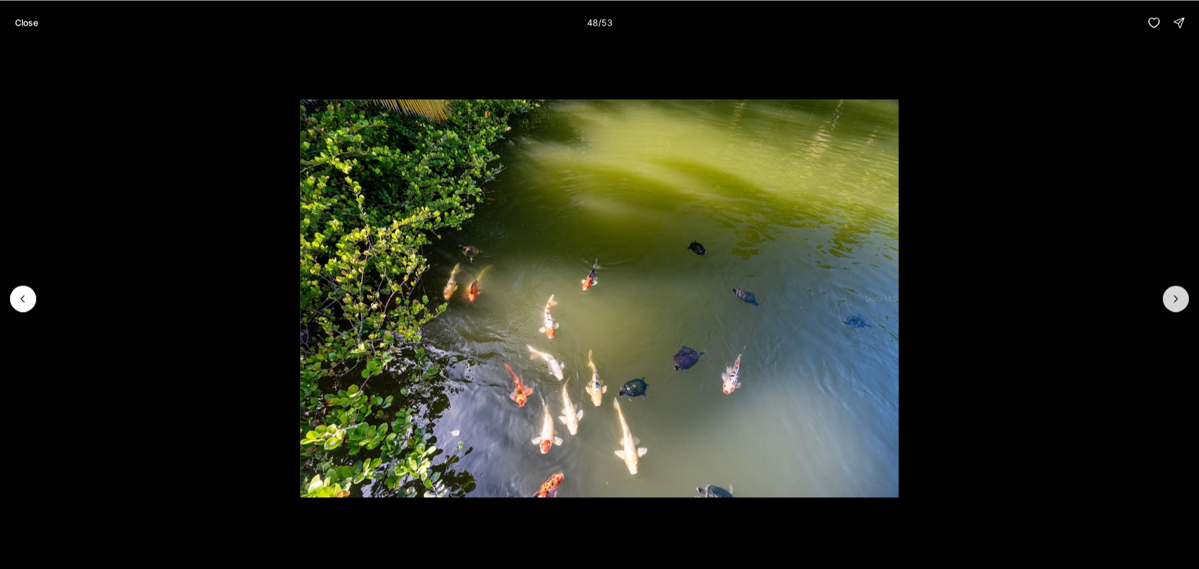
click at [1174, 299] on icon "Next slide" at bounding box center [1176, 298] width 12 height 12
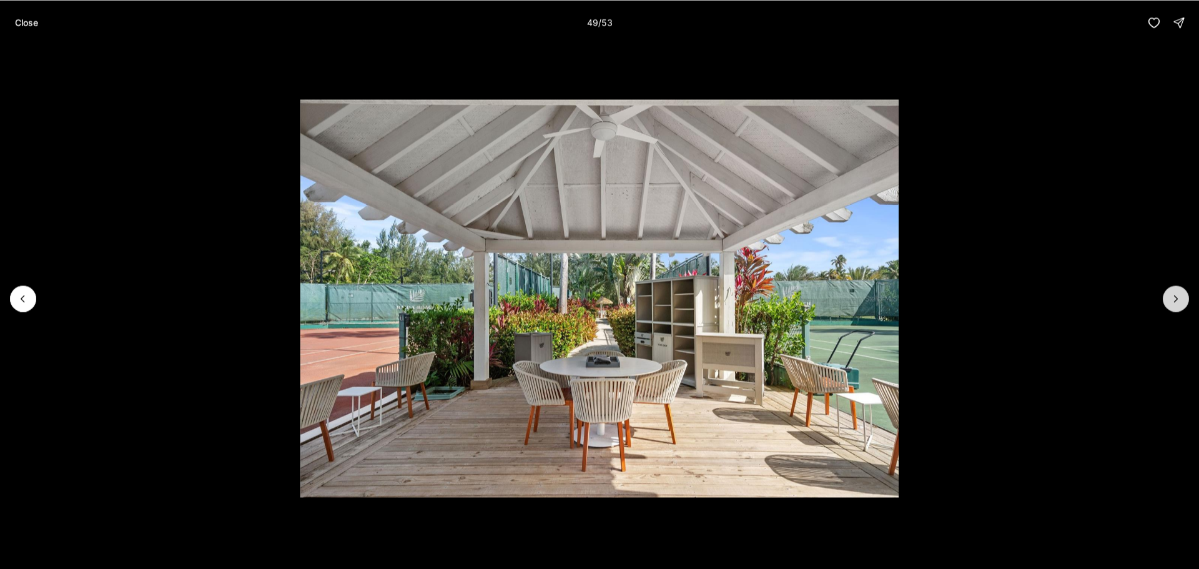
click at [1174, 299] on icon "Next slide" at bounding box center [1176, 298] width 12 height 12
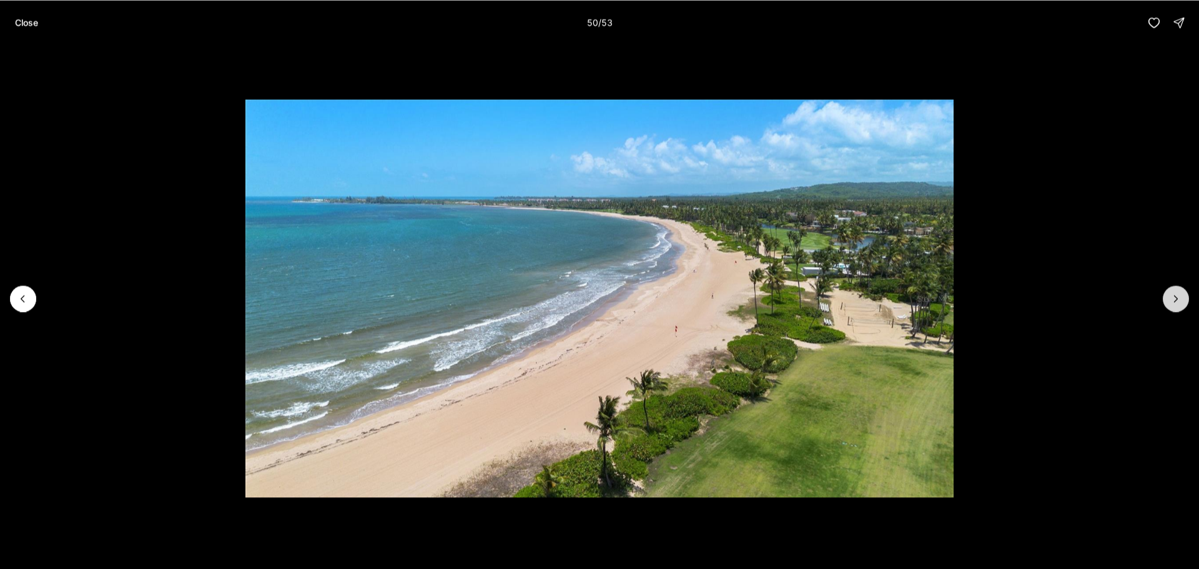
click at [1174, 299] on icon "Next slide" at bounding box center [1176, 298] width 12 height 12
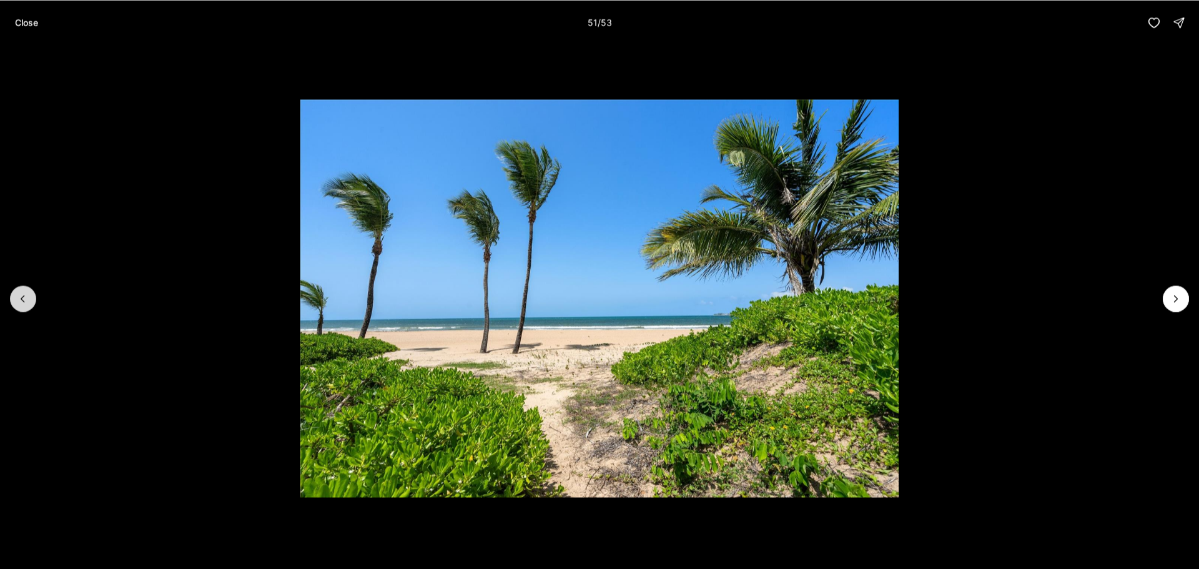
click at [25, 297] on icon "Previous slide" at bounding box center [23, 298] width 12 height 12
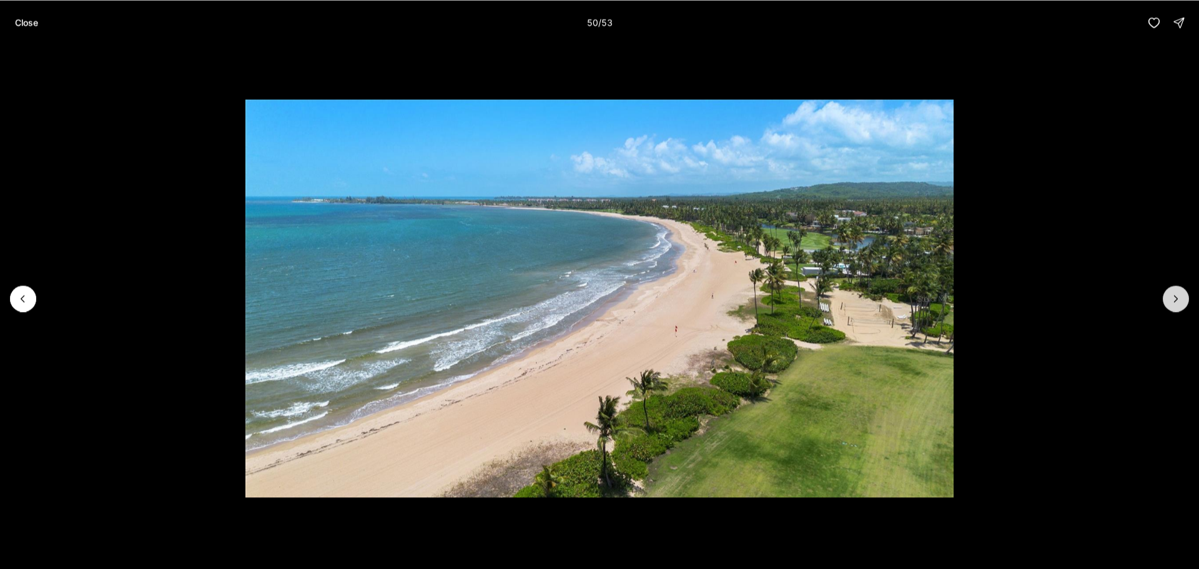
click at [1175, 294] on icon "Next slide" at bounding box center [1176, 298] width 12 height 12
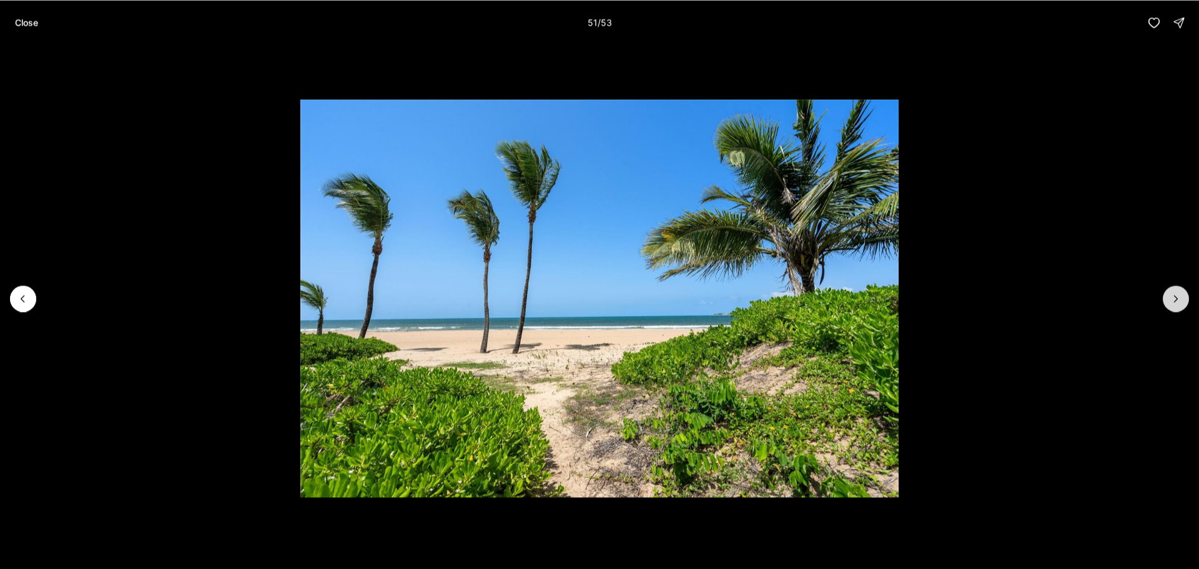
click at [1175, 294] on icon "Next slide" at bounding box center [1176, 298] width 12 height 12
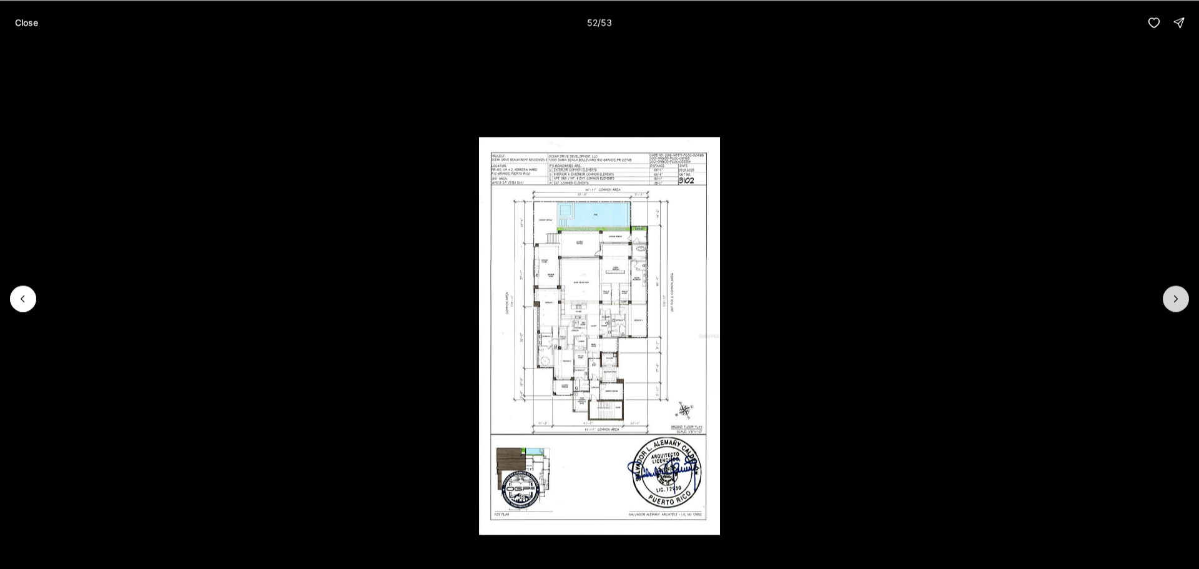
click at [1175, 294] on icon "Next slide" at bounding box center [1176, 298] width 12 height 12
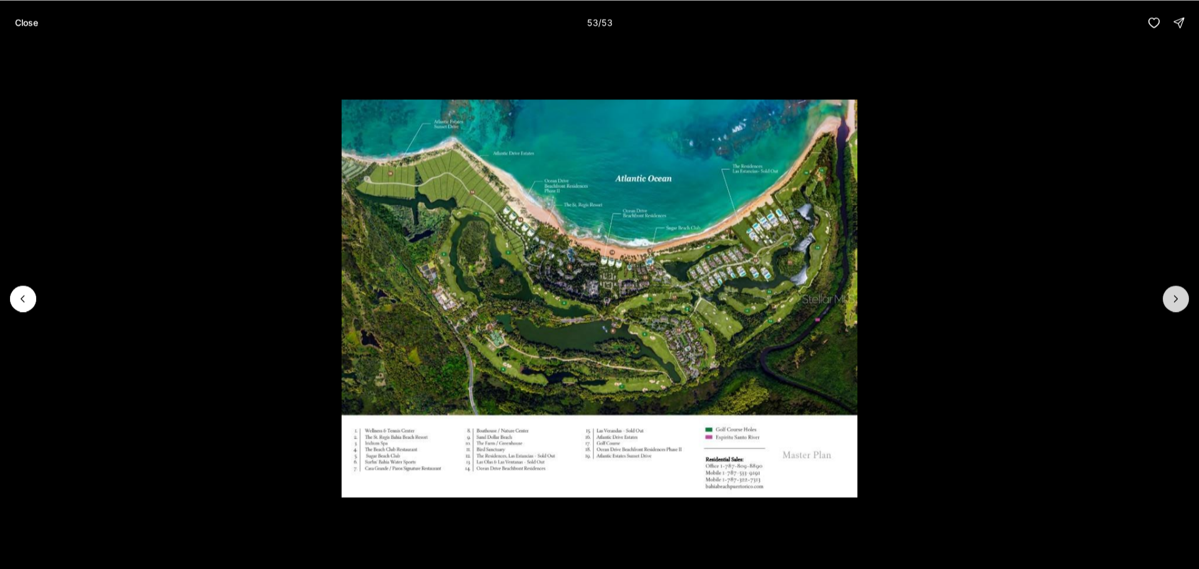
click at [1175, 294] on div at bounding box center [1176, 298] width 26 height 26
click at [26, 21] on p "Close" at bounding box center [26, 22] width 23 height 10
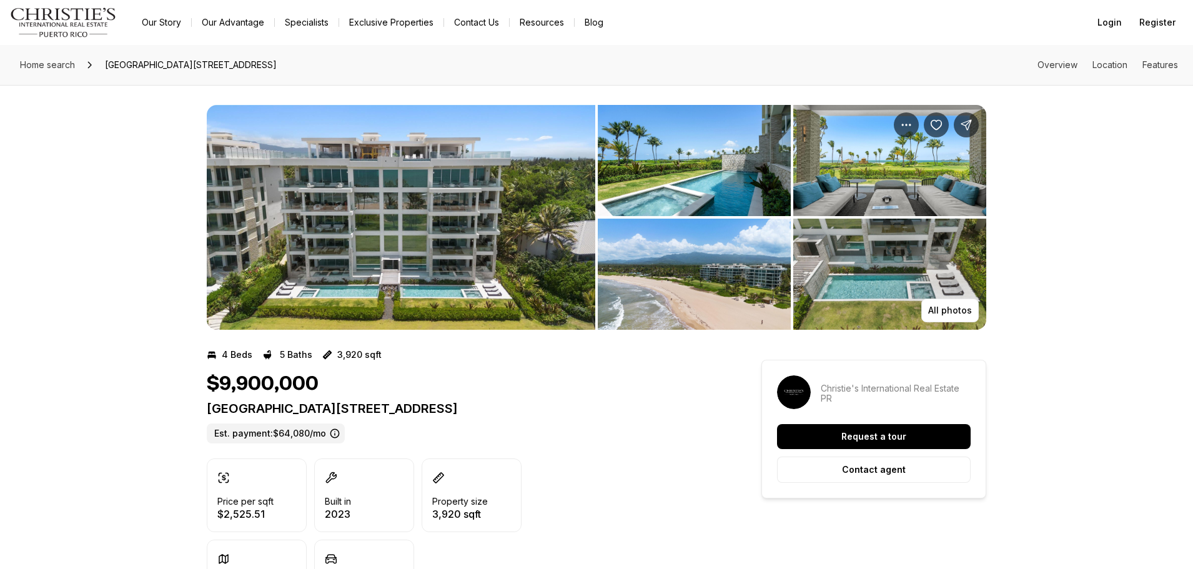
click at [851, 290] on img "View image gallery" at bounding box center [889, 274] width 193 height 111
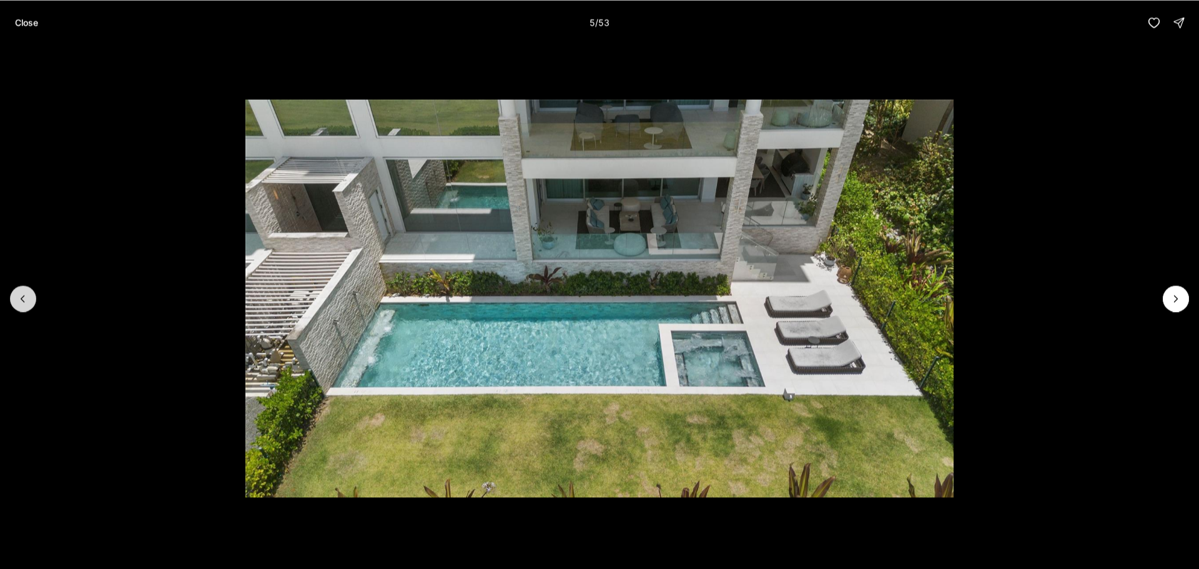
click at [21, 300] on icon "Previous slide" at bounding box center [23, 298] width 12 height 12
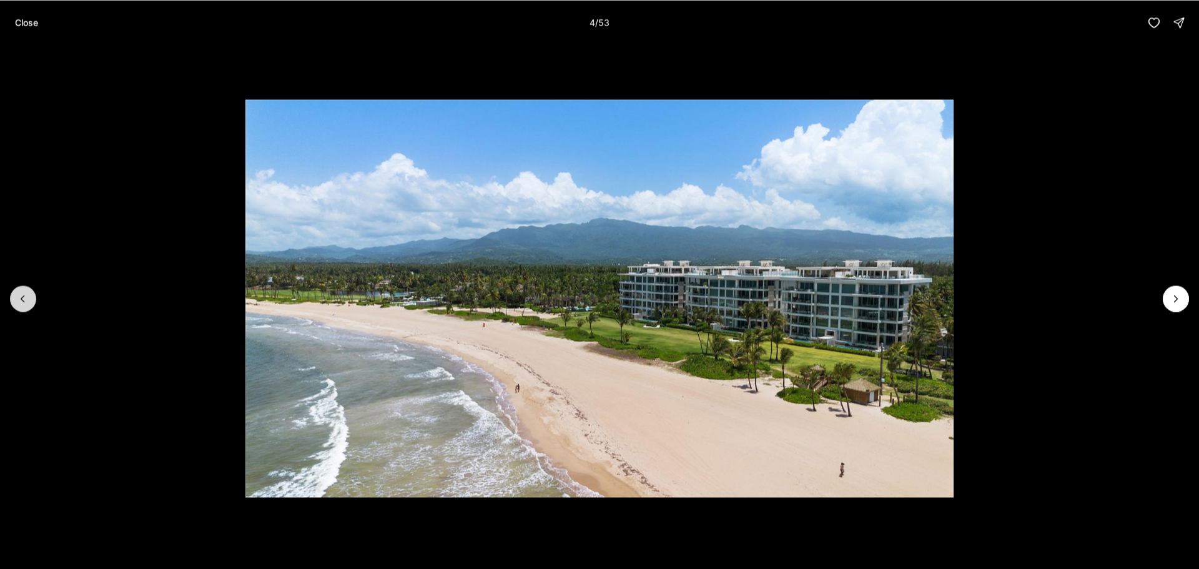
click at [21, 300] on icon "Previous slide" at bounding box center [23, 298] width 12 height 12
